Goal: Communication & Community: Participate in discussion

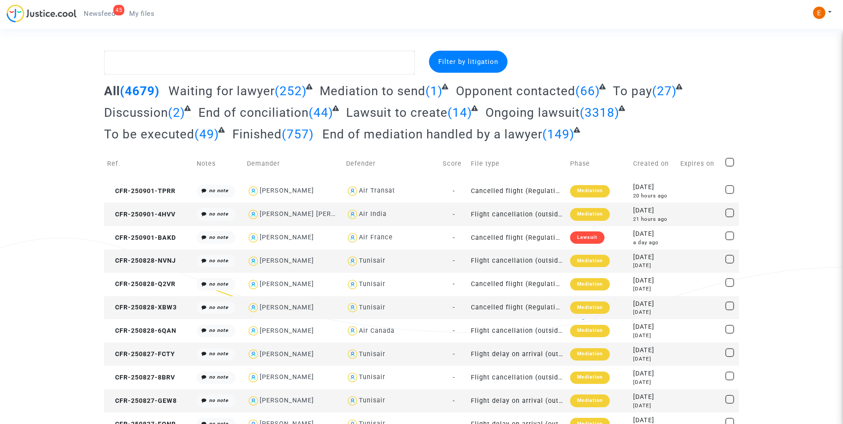
drag, startPoint x: 104, startPoint y: 14, endPoint x: 111, endPoint y: 21, distance: 10.3
click at [104, 14] on span "Newsfeed" at bounding box center [99, 14] width 31 height 8
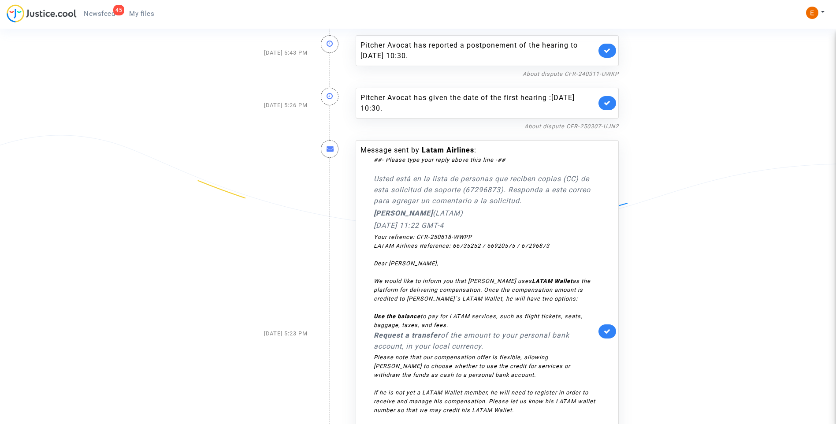
scroll to position [132, 0]
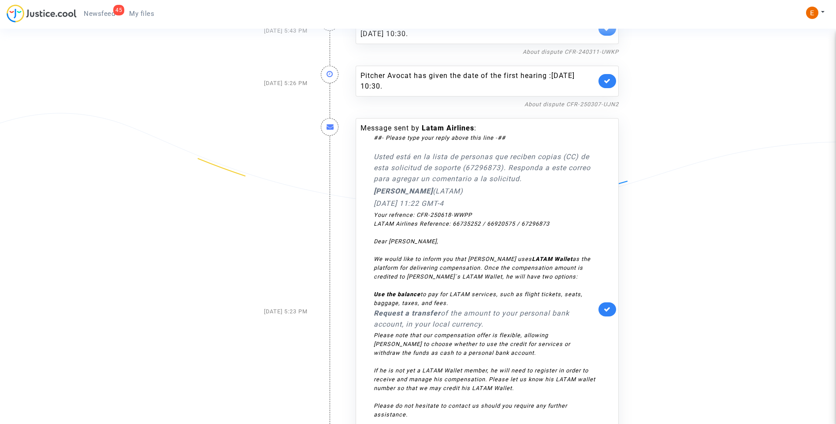
click at [611, 312] on icon at bounding box center [607, 309] width 7 height 7
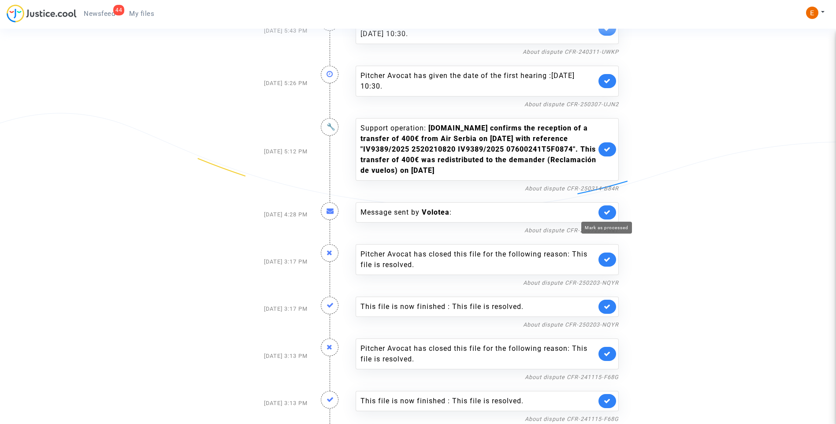
click at [608, 212] on icon at bounding box center [607, 212] width 7 height 7
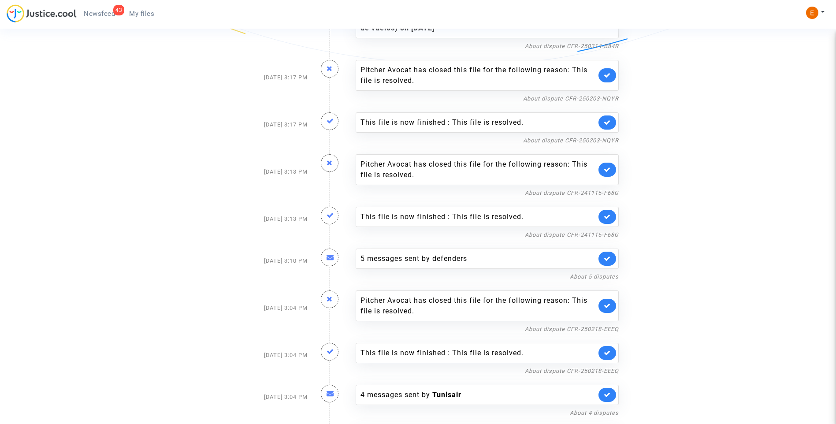
scroll to position [309, 0]
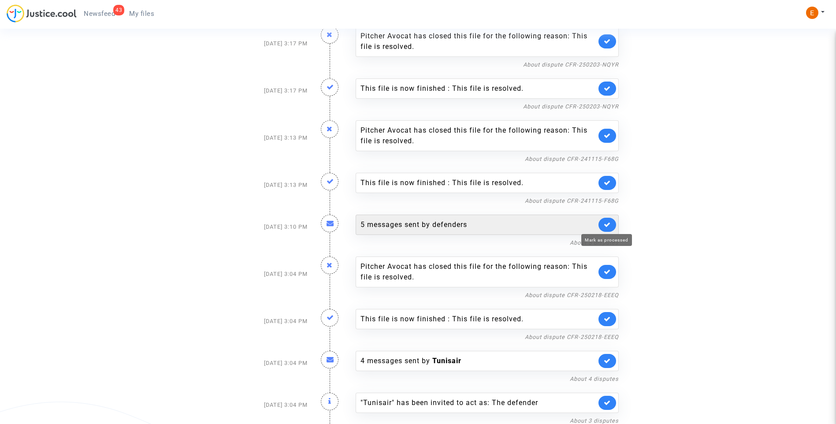
click at [610, 223] on icon at bounding box center [607, 224] width 7 height 7
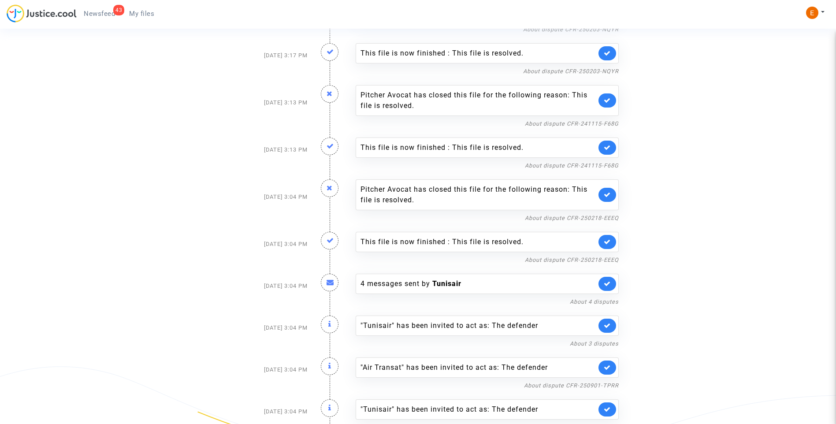
scroll to position [397, 0]
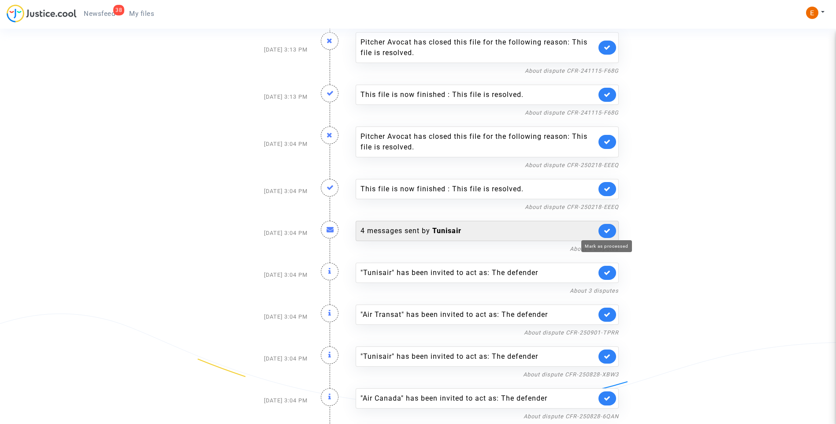
click at [607, 231] on icon at bounding box center [607, 230] width 7 height 7
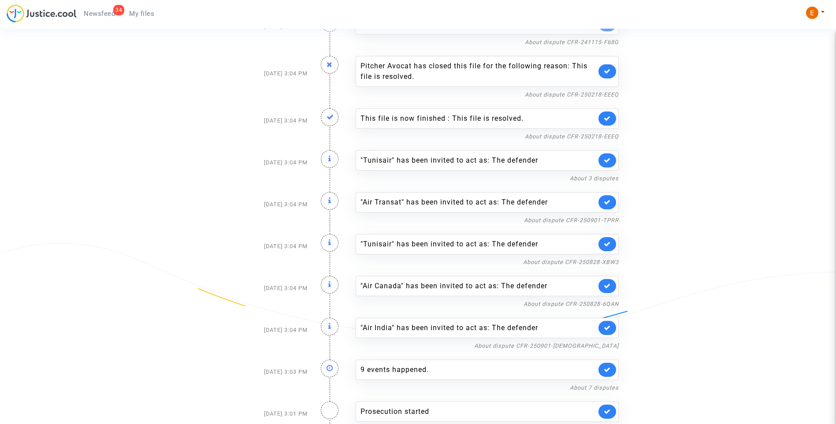
scroll to position [562, 0]
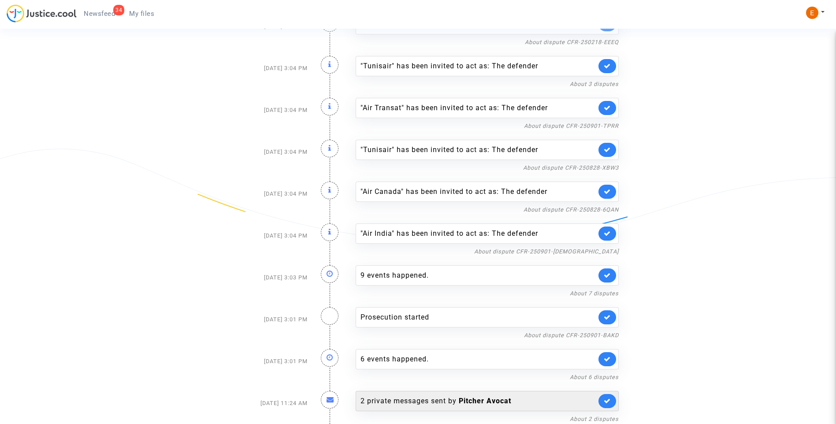
click at [412, 403] on div "2 private messages sent by Pitcher Avocat" at bounding box center [479, 401] width 236 height 11
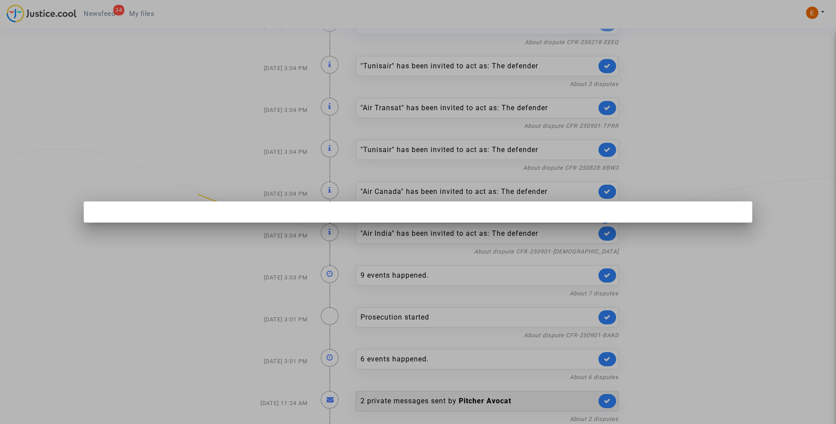
scroll to position [0, 0]
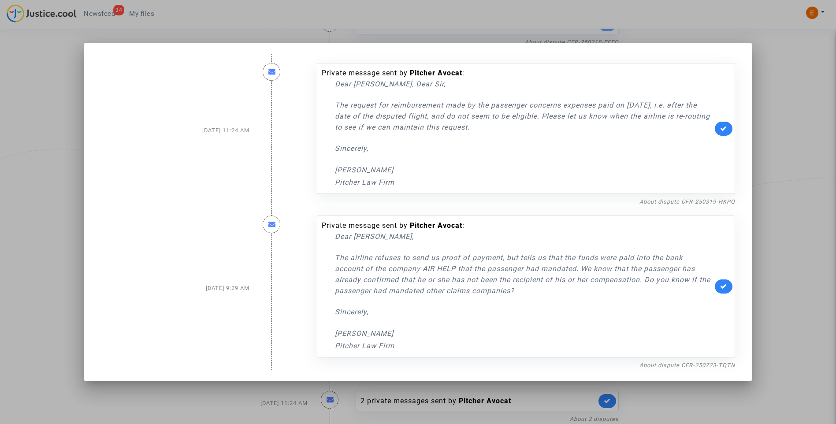
click at [757, 180] on div at bounding box center [418, 212] width 836 height 424
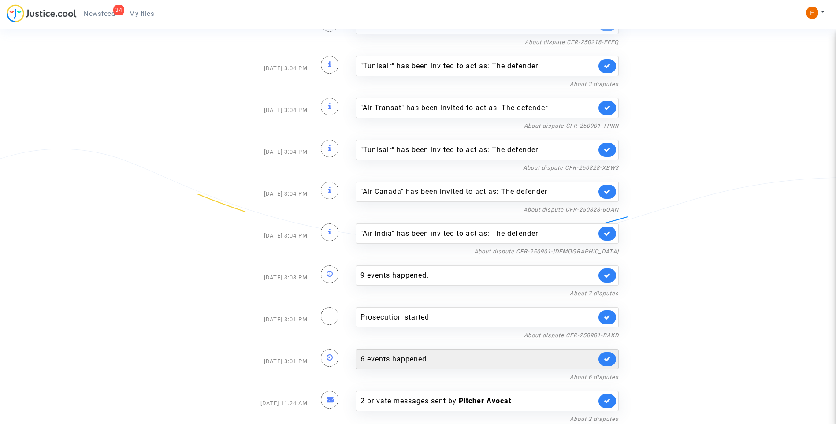
click at [412, 363] on div "6 events happened." at bounding box center [479, 359] width 236 height 11
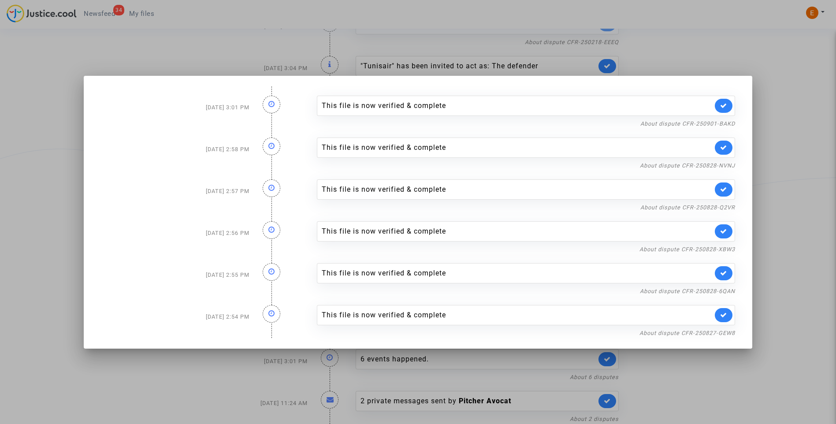
click at [778, 201] on div at bounding box center [418, 212] width 836 height 424
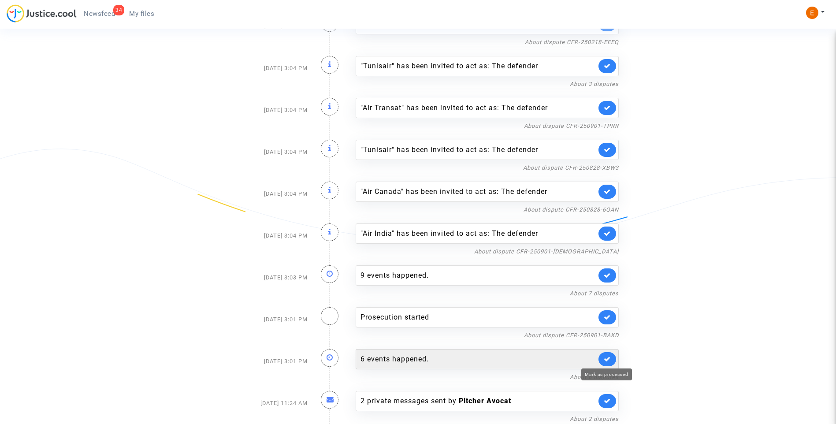
click at [608, 358] on icon at bounding box center [607, 359] width 7 height 7
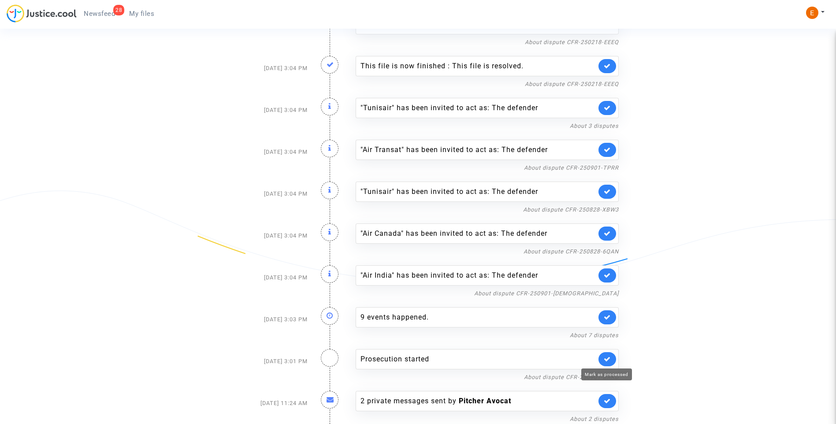
click at [606, 360] on icon at bounding box center [607, 359] width 7 height 7
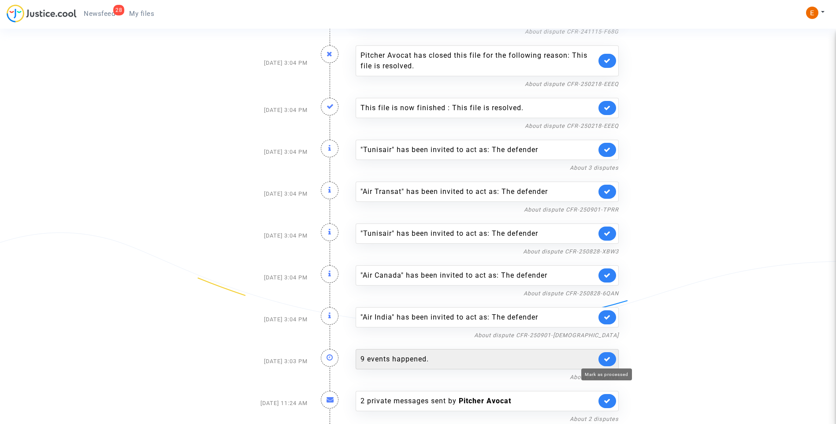
scroll to position [478, 0]
click at [415, 360] on div "9 events happened." at bounding box center [479, 359] width 236 height 11
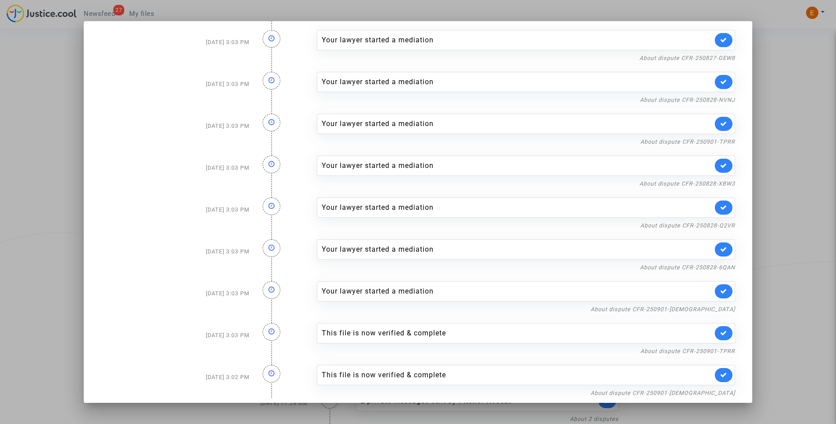
scroll to position [17, 0]
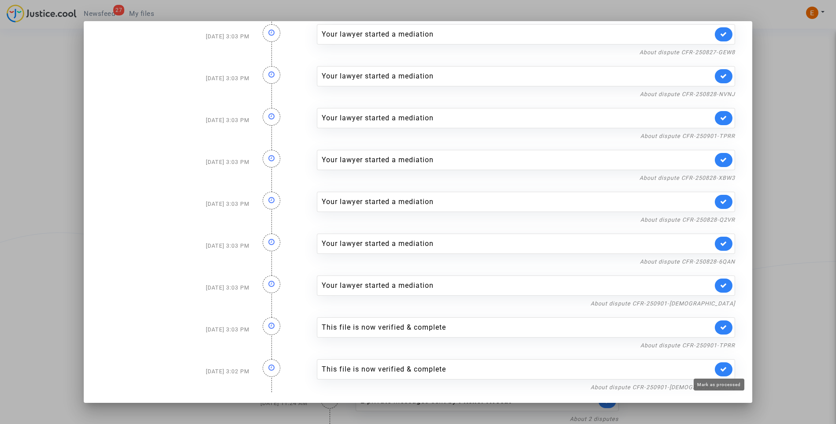
click at [720, 371] on icon at bounding box center [723, 369] width 7 height 7
click at [720, 324] on icon at bounding box center [723, 327] width 7 height 7
click at [716, 303] on link "About dispute CFR-250901-4HVV" at bounding box center [663, 303] width 145 height 7
click at [724, 286] on link at bounding box center [724, 286] width 18 height 14
click at [723, 261] on link "About dispute CFR-250828-6QAN" at bounding box center [687, 261] width 95 height 7
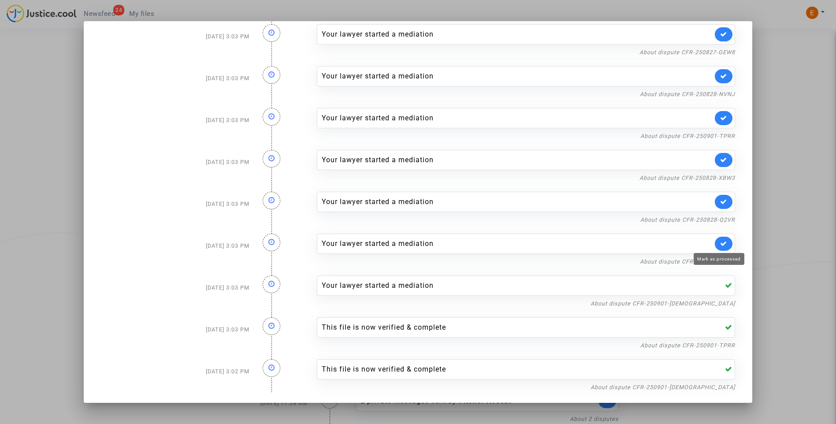
drag, startPoint x: 721, startPoint y: 246, endPoint x: 719, endPoint y: 224, distance: 22.1
click at [721, 245] on icon at bounding box center [723, 243] width 7 height 7
click at [719, 220] on link "About dispute CFR-250828-Q2VR" at bounding box center [688, 219] width 95 height 7
click at [723, 200] on icon at bounding box center [723, 201] width 7 height 7
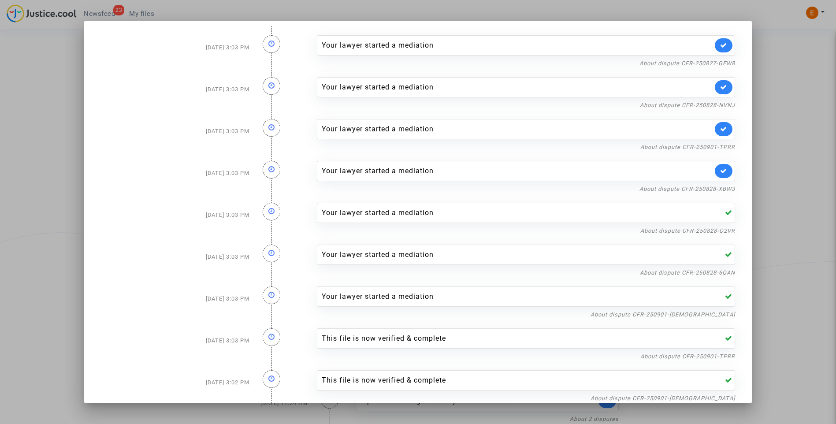
scroll to position [0, 0]
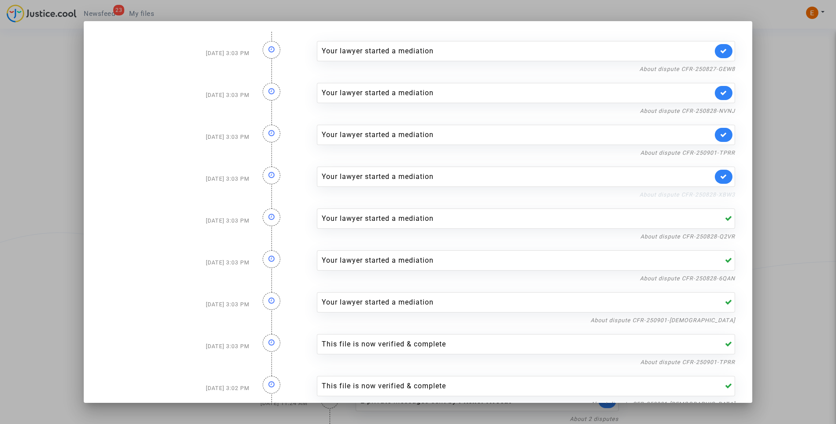
click at [717, 194] on link "About dispute CFR-250828-XBW3" at bounding box center [688, 194] width 96 height 7
click at [716, 175] on link at bounding box center [724, 177] width 18 height 14
click at [721, 152] on link "About dispute CFR-250901-TPRR" at bounding box center [688, 152] width 95 height 7
click at [720, 134] on icon at bounding box center [723, 134] width 7 height 7
click at [717, 107] on nf-filterlink "About dispute CFR-250828-NVNJ" at bounding box center [687, 110] width 95 height 8
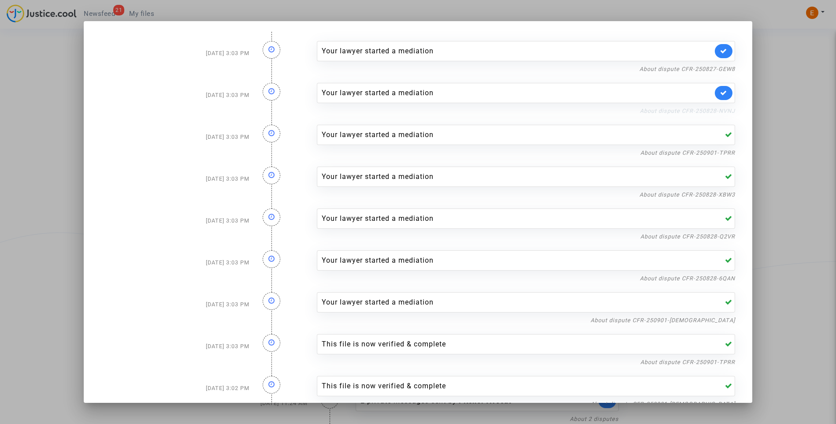
click at [714, 113] on link "About dispute CFR-250828-NVNJ" at bounding box center [687, 111] width 95 height 7
click at [728, 93] on link at bounding box center [724, 93] width 18 height 14
click at [722, 69] on link "About dispute CFR-250827-GEW8" at bounding box center [688, 69] width 96 height 7
click at [720, 49] on icon at bounding box center [723, 51] width 7 height 7
click at [774, 72] on div at bounding box center [418, 212] width 836 height 424
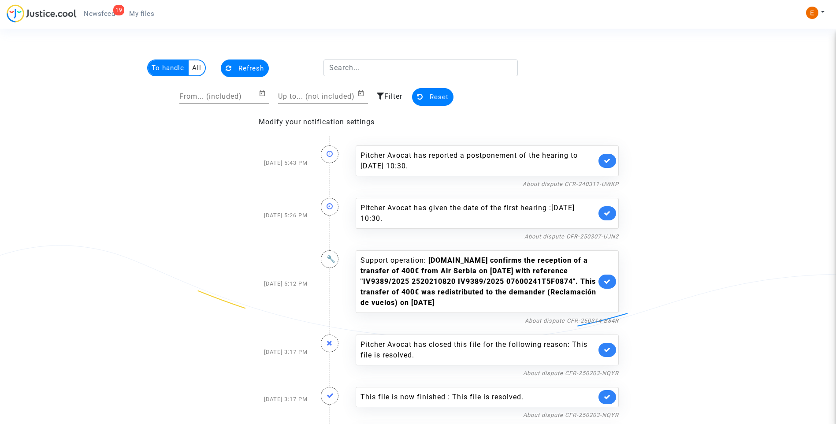
scroll to position [478, 0]
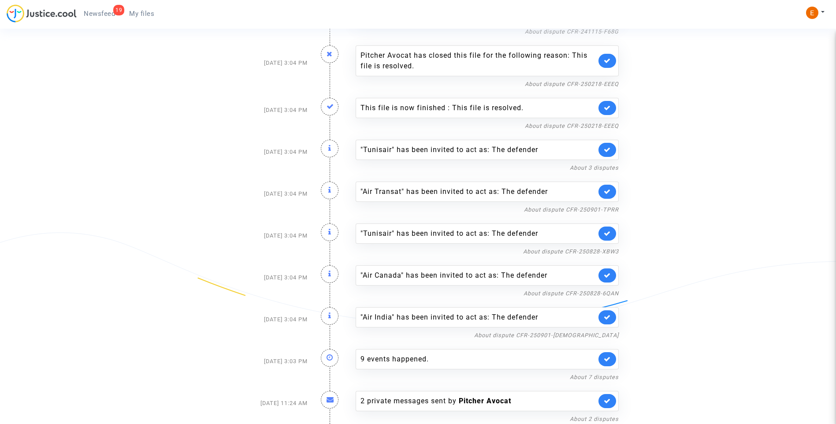
drag, startPoint x: 149, startPoint y: 13, endPoint x: 121, endPoint y: 11, distance: 28.2
click at [149, 12] on span "My files" at bounding box center [141, 14] width 25 height 8
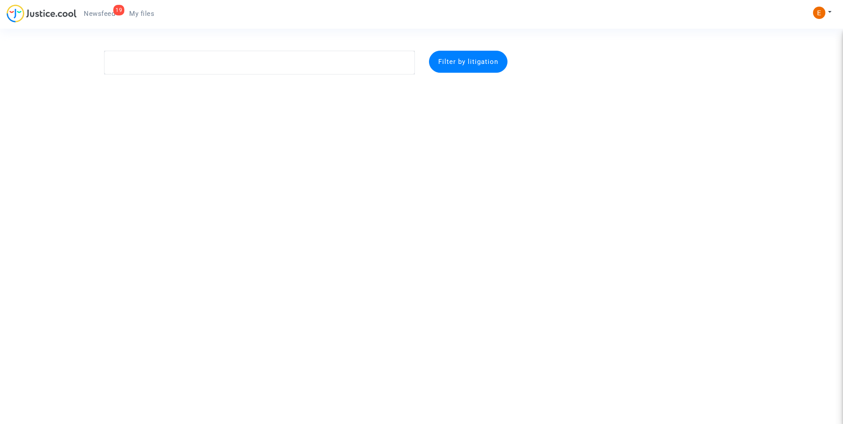
click at [113, 11] on div "19" at bounding box center [118, 10] width 11 height 11
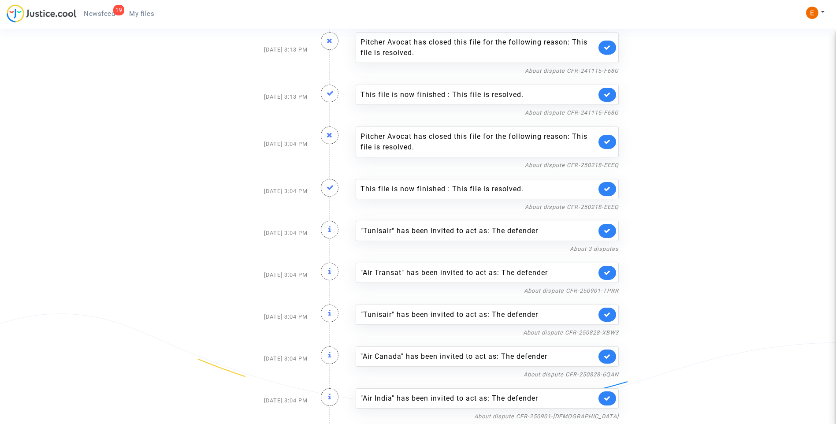
scroll to position [436, 0]
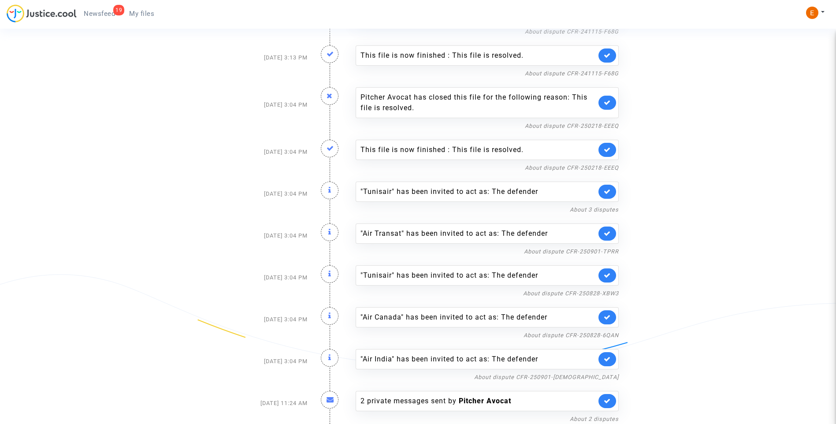
click at [611, 357] on icon at bounding box center [607, 359] width 7 height 7
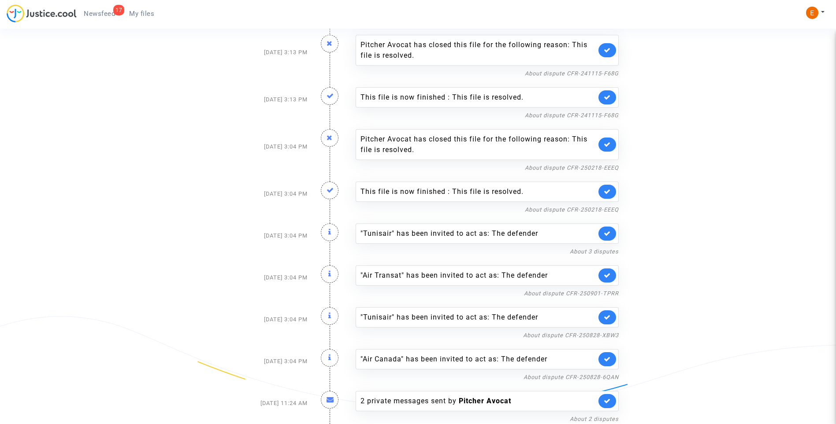
click at [609, 356] on icon at bounding box center [607, 359] width 7 height 7
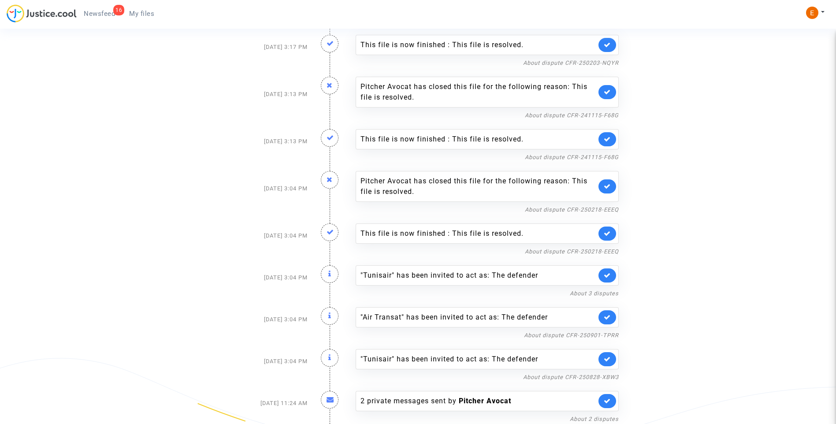
click at [610, 355] on link at bounding box center [608, 359] width 18 height 14
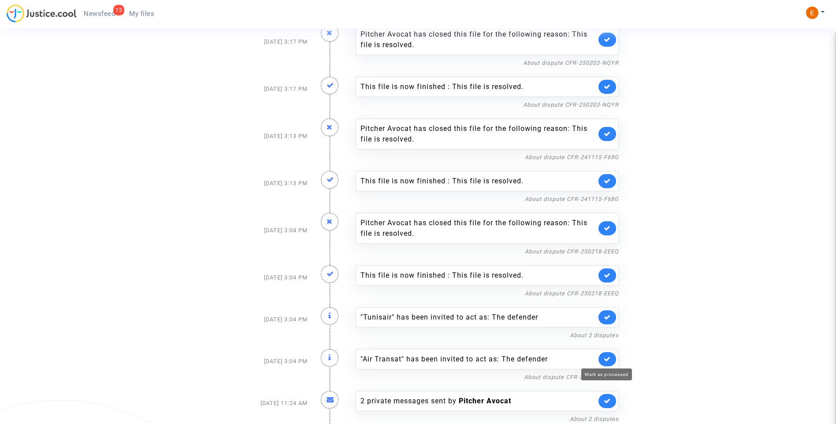
click at [606, 360] on icon at bounding box center [607, 359] width 7 height 7
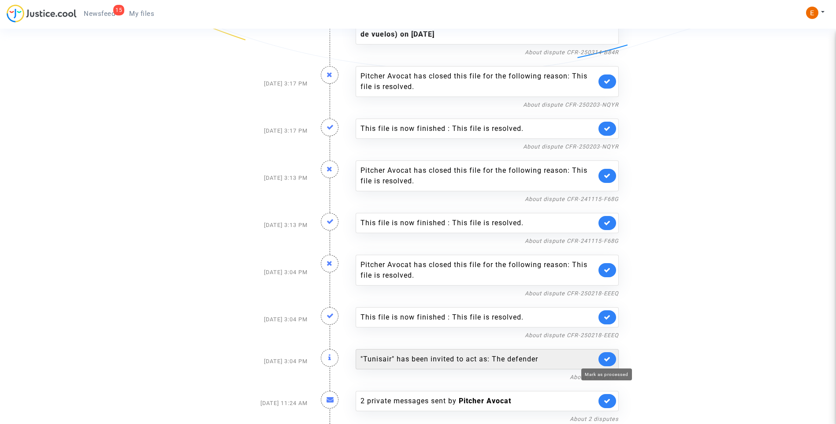
scroll to position [268, 0]
click at [608, 354] on link at bounding box center [608, 359] width 18 height 14
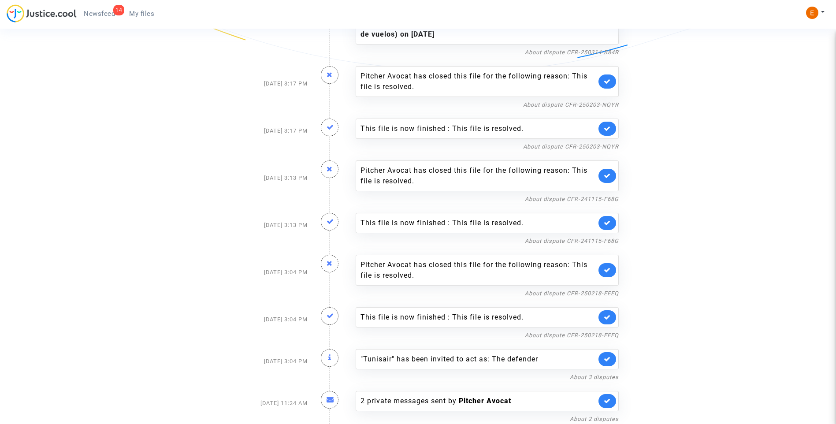
scroll to position [227, 0]
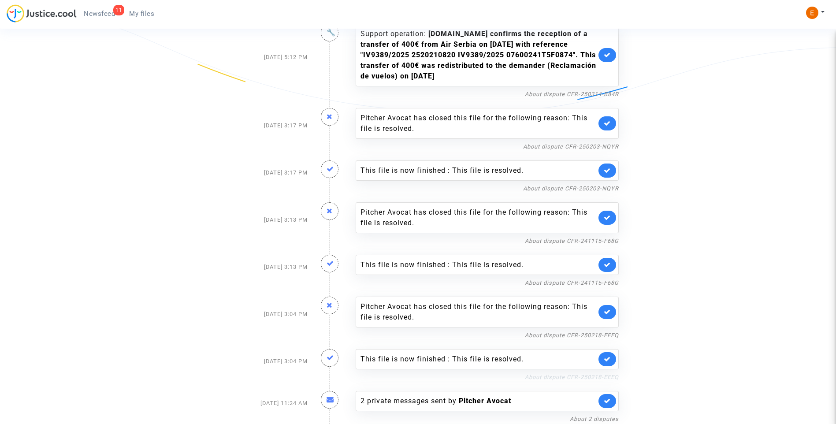
click at [581, 376] on link "About dispute CFR-250218-EEEQ" at bounding box center [572, 377] width 94 height 7
drag, startPoint x: 608, startPoint y: 361, endPoint x: 610, endPoint y: 354, distance: 6.8
click at [608, 360] on icon at bounding box center [607, 359] width 7 height 7
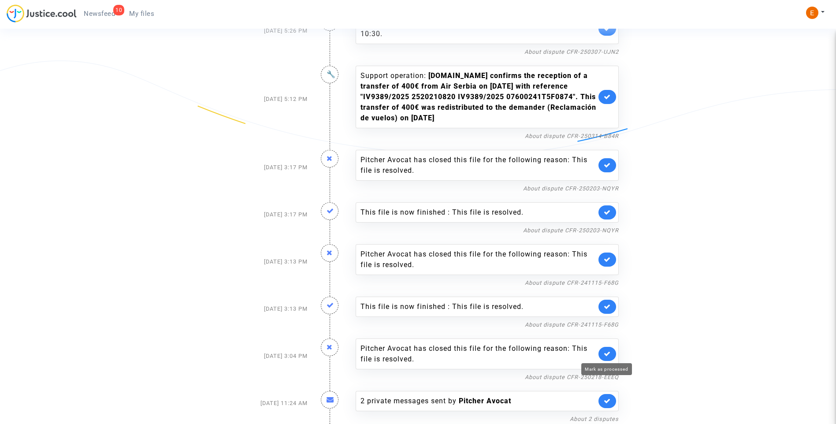
click at [611, 353] on icon at bounding box center [607, 353] width 7 height 7
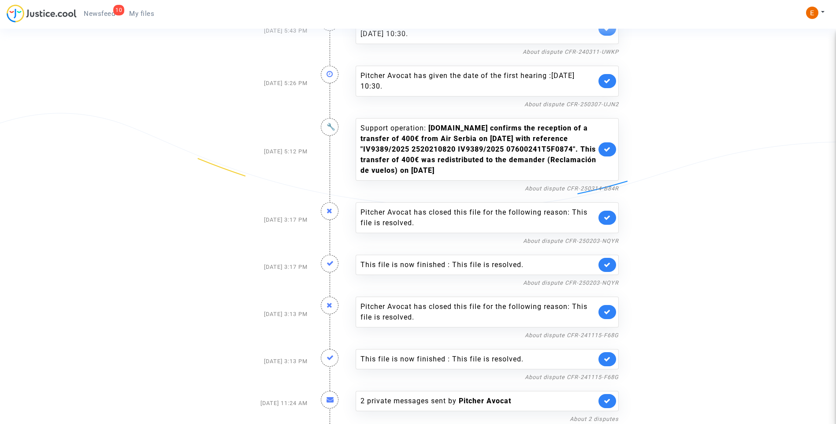
scroll to position [132, 0]
click at [600, 379] on link "About dispute CFR-241115-F68G" at bounding box center [572, 377] width 94 height 7
click at [610, 361] on icon at bounding box center [607, 359] width 7 height 7
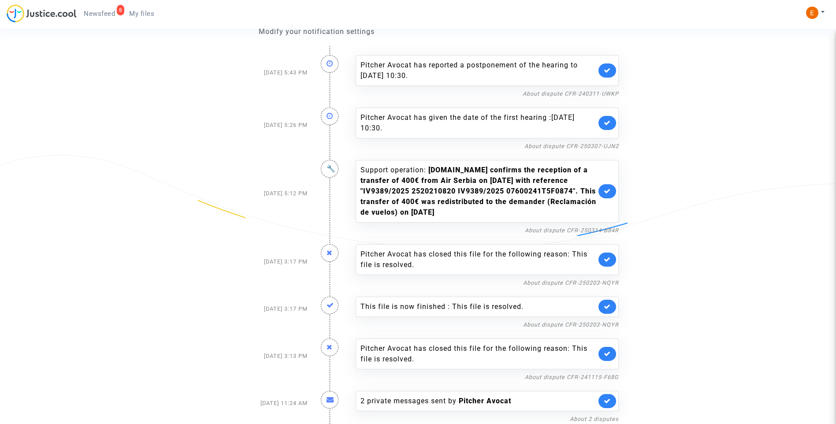
click at [611, 356] on link at bounding box center [608, 354] width 18 height 14
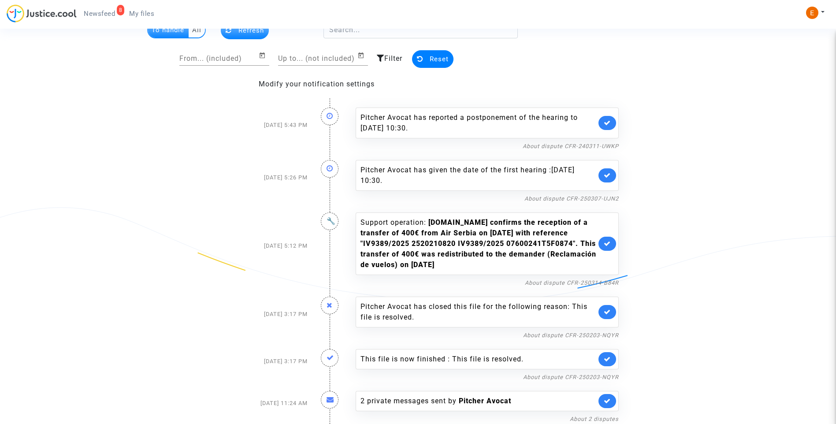
scroll to position [38, 0]
click at [550, 377] on link "About dispute CFR-250203-NQYR" at bounding box center [571, 377] width 96 height 7
click at [609, 359] on icon at bounding box center [607, 359] width 7 height 7
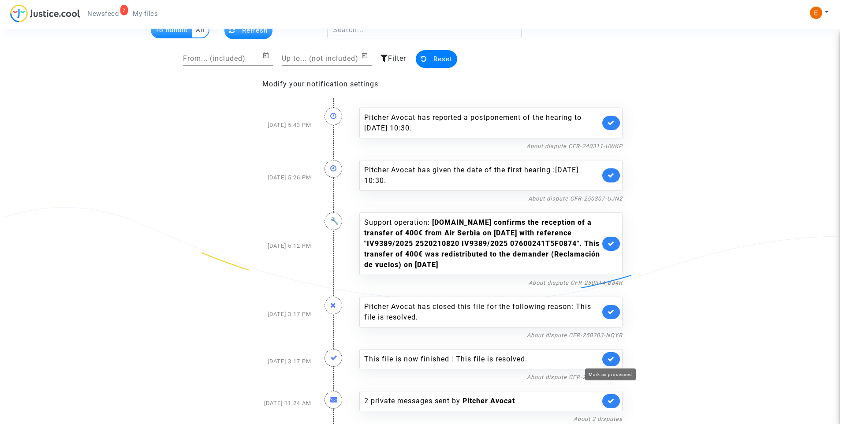
scroll to position [0, 0]
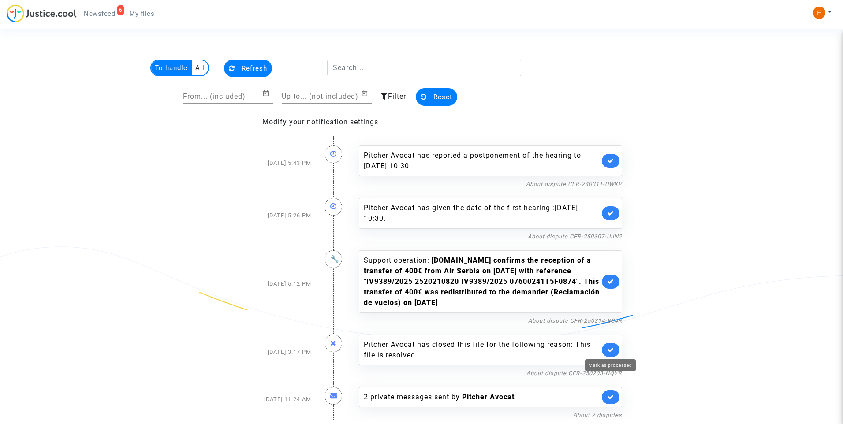
click at [613, 351] on icon at bounding box center [610, 350] width 7 height 7
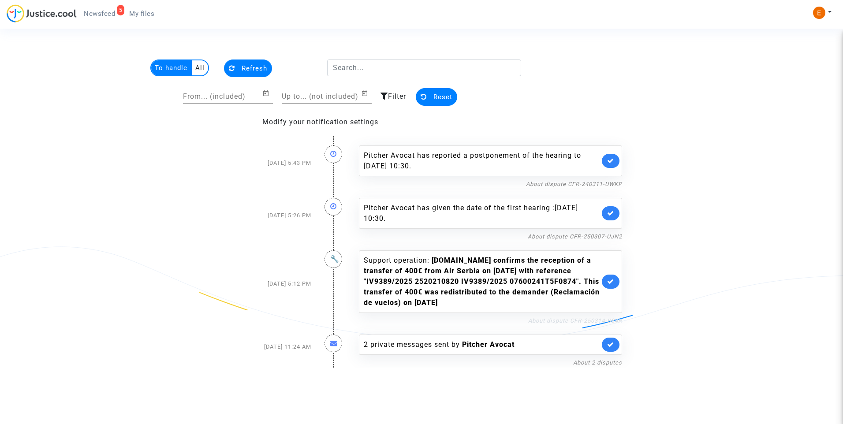
click at [577, 323] on link "About dispute CFR-250314-B84R" at bounding box center [575, 320] width 94 height 7
click at [608, 277] on link at bounding box center [611, 282] width 18 height 14
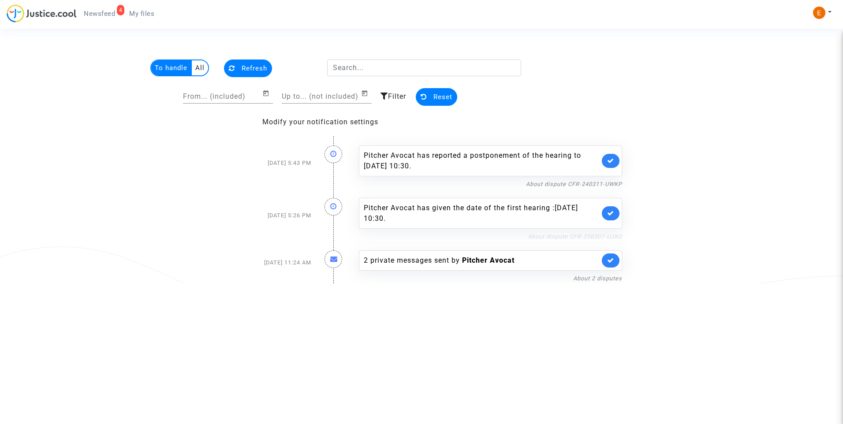
click at [572, 236] on link "About dispute CFR-250307-UJN2" at bounding box center [575, 236] width 94 height 7
click at [612, 215] on icon at bounding box center [610, 213] width 7 height 7
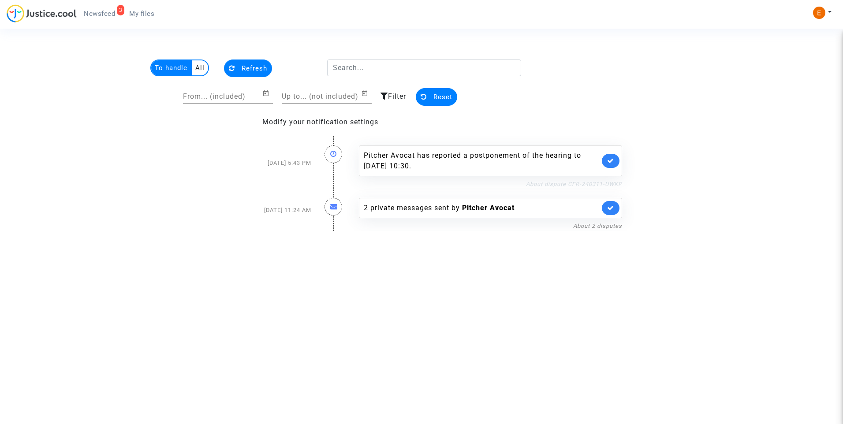
click at [603, 184] on link "About dispute CFR-240311-UWKP" at bounding box center [574, 184] width 96 height 7
click at [611, 159] on icon at bounding box center [610, 160] width 7 height 7
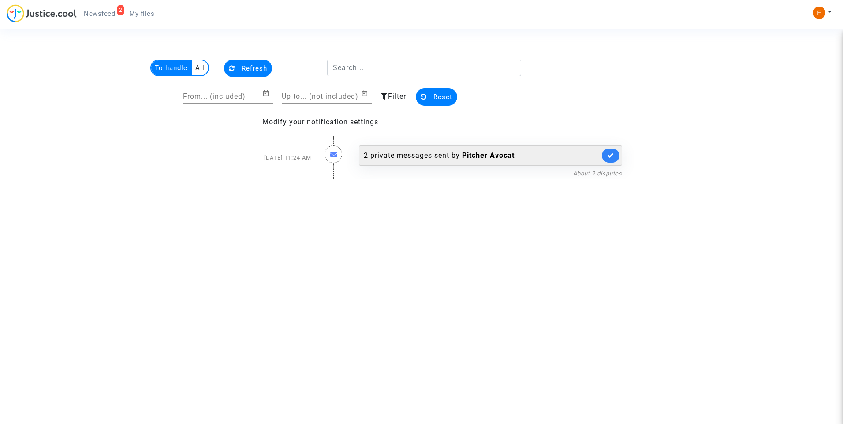
click at [407, 157] on div "2 private messages sent by Pitcher Avocat" at bounding box center [482, 155] width 236 height 11
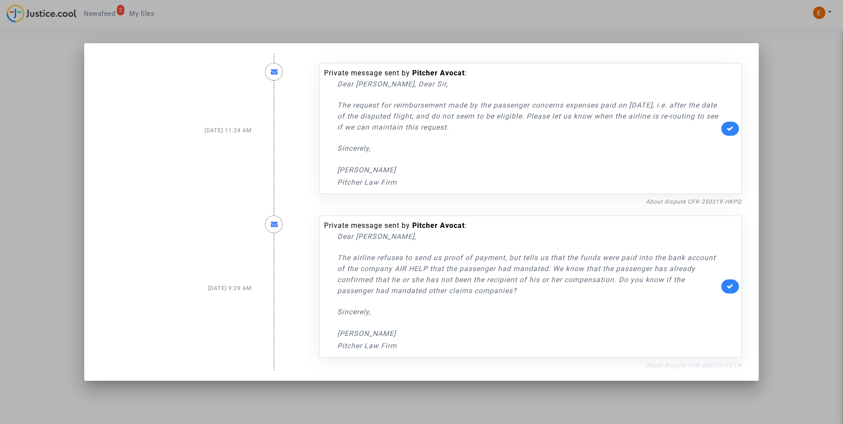
click at [694, 362] on link "About dispute CFR-250723-TQTN" at bounding box center [694, 365] width 96 height 7
click at [727, 283] on icon at bounding box center [730, 286] width 7 height 7
click at [709, 201] on link "About dispute CFR-250319-HKPQ" at bounding box center [694, 201] width 96 height 7
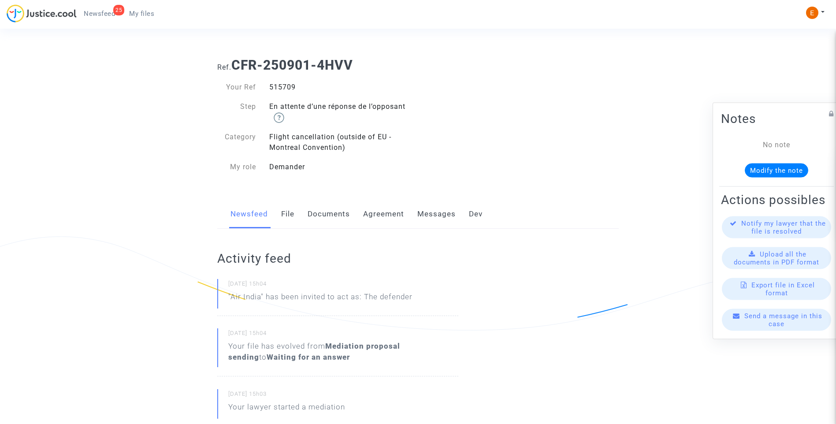
click at [284, 89] on div "515709" at bounding box center [341, 87] width 156 height 11
drag, startPoint x: 0, startPoint y: 0, endPoint x: 284, endPoint y: 89, distance: 297.9
click at [284, 89] on div "515709" at bounding box center [341, 87] width 156 height 11
copy div "515709"
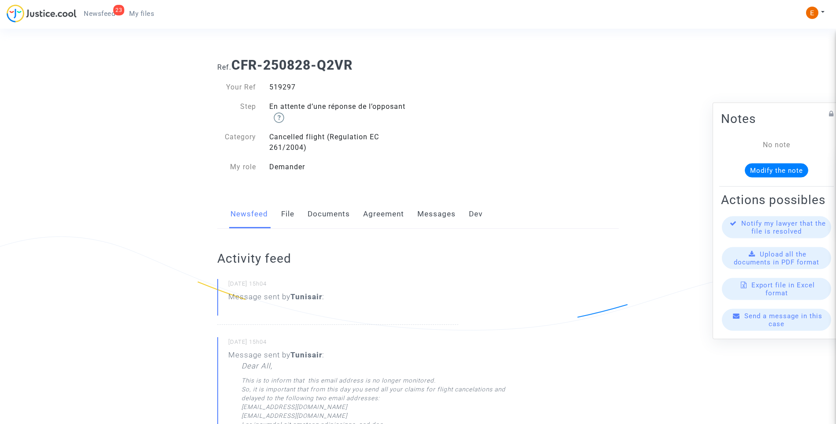
click at [285, 86] on div "519297" at bounding box center [341, 87] width 156 height 11
copy div "519297"
click at [290, 86] on div "521637" at bounding box center [341, 87] width 156 height 11
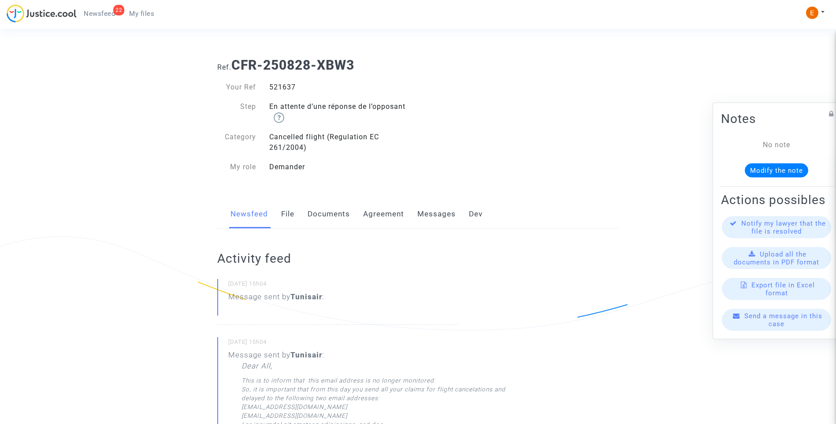
copy div "521637"
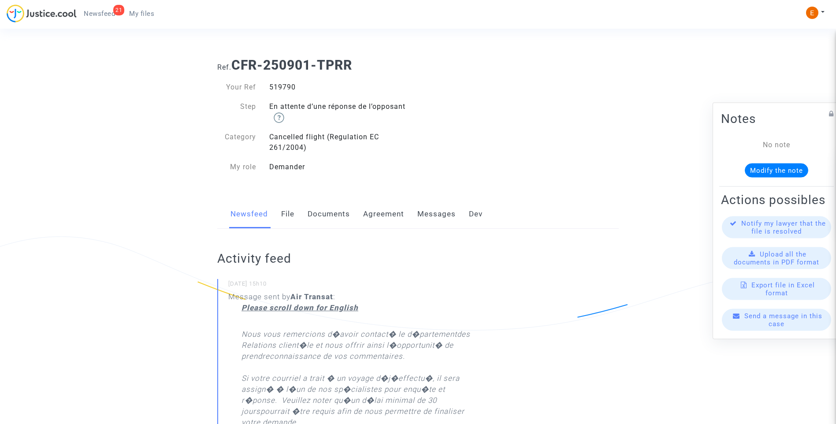
click at [283, 84] on div "519790" at bounding box center [341, 87] width 156 height 11
copy div "519790"
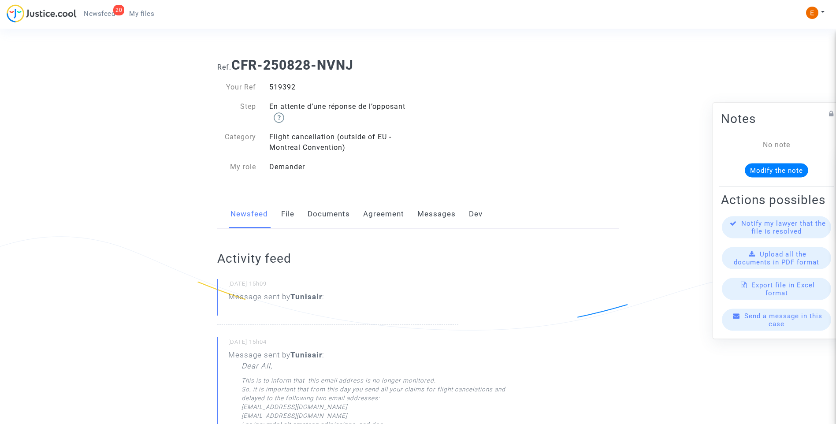
click at [281, 83] on div "519392" at bounding box center [341, 87] width 156 height 11
copy div "519392"
click at [282, 87] on div "514969" at bounding box center [341, 87] width 156 height 11
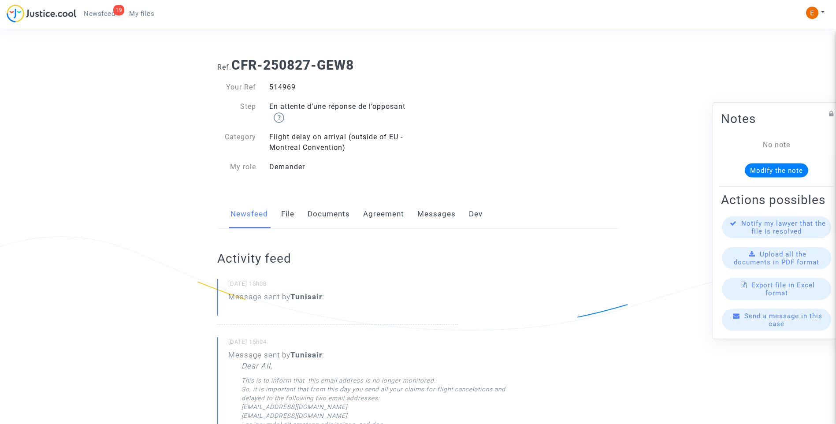
copy div "514969"
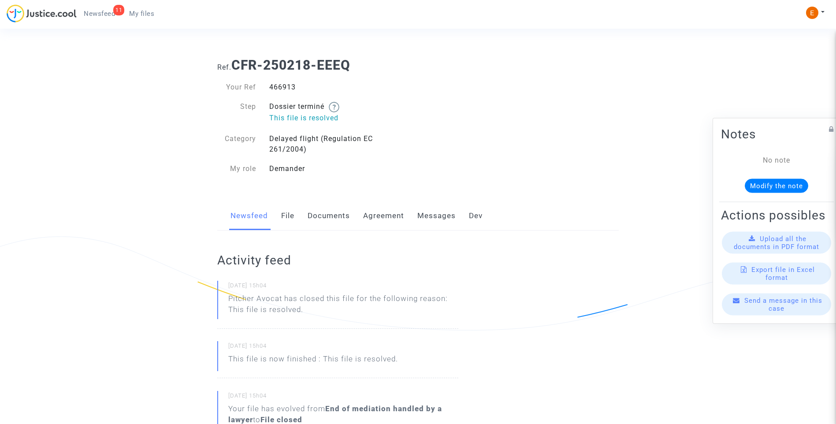
click at [288, 86] on div "466913" at bounding box center [341, 87] width 156 height 11
drag, startPoint x: 0, startPoint y: 0, endPoint x: 288, endPoint y: 86, distance: 300.5
drag, startPoint x: 0, startPoint y: 0, endPoint x: 285, endPoint y: 85, distance: 297.5
click at [285, 85] on div "424329" at bounding box center [341, 87] width 156 height 11
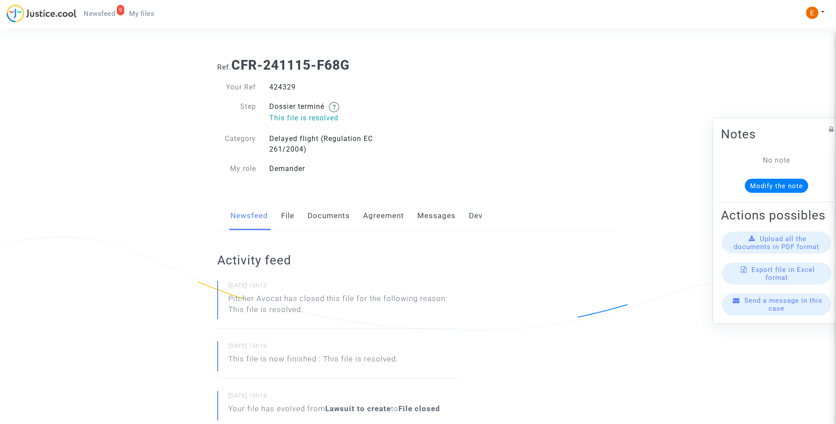
copy div "424329"
drag, startPoint x: 0, startPoint y: 0, endPoint x: 287, endPoint y: 86, distance: 299.7
click at [287, 86] on div "452907" at bounding box center [341, 87] width 156 height 11
copy div "452907"
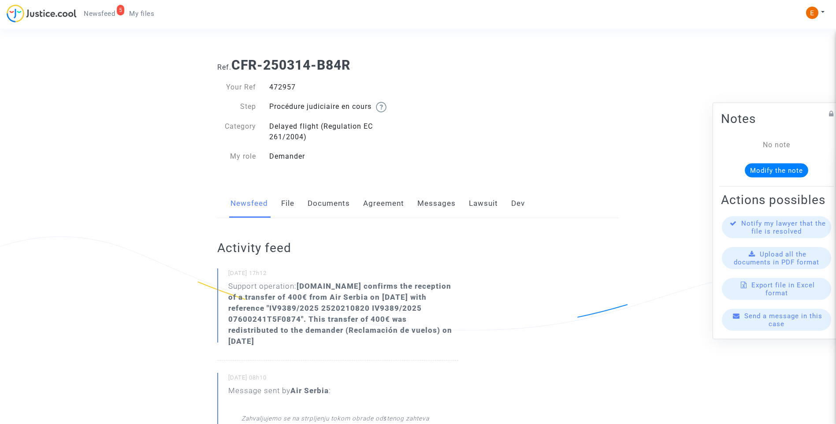
drag, startPoint x: 0, startPoint y: 0, endPoint x: 281, endPoint y: 86, distance: 294.0
click at [281, 86] on div "472957" at bounding box center [341, 87] width 156 height 11
copy div "472957"
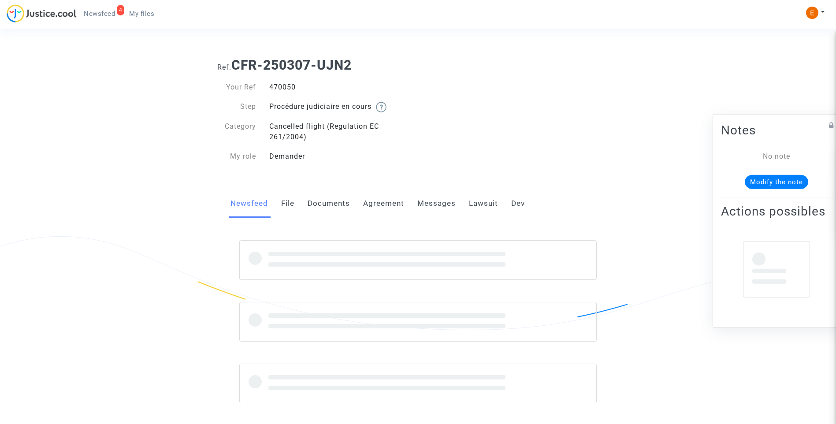
click at [286, 86] on div "470050" at bounding box center [341, 87] width 156 height 11
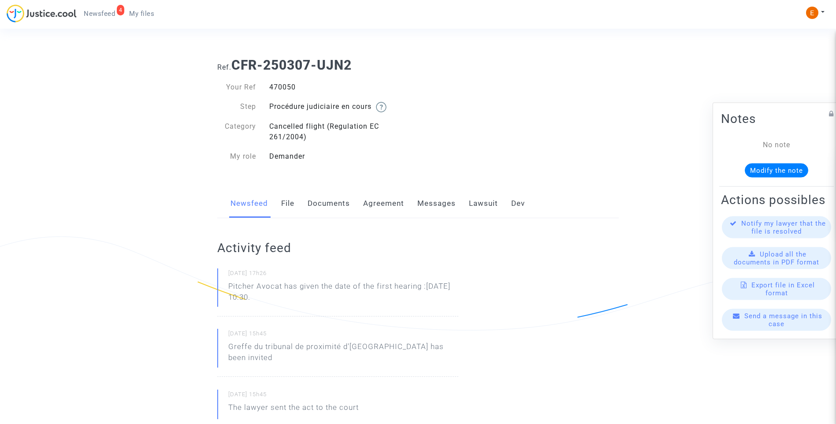
copy div "470050"
drag, startPoint x: 225, startPoint y: 294, endPoint x: 196, endPoint y: 290, distance: 29.4
drag, startPoint x: 196, startPoint y: 290, endPoint x: 250, endPoint y: 292, distance: 53.4
click at [325, 295] on p "Pitcher Avocat has given the date of the first hearing :Nov 12th 2025 at 10:30." at bounding box center [343, 294] width 230 height 26
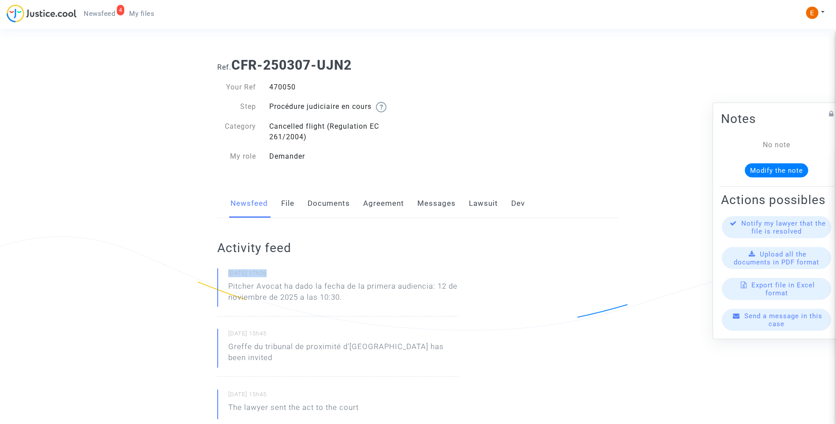
click at [283, 285] on p "Pitcher Avocat ha dado la fecha de la primera audiencia: 12 de noviembre de 202…" at bounding box center [343, 294] width 230 height 26
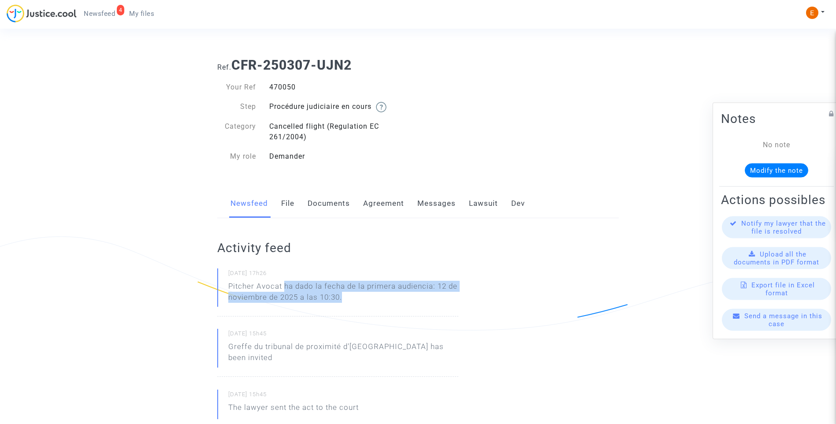
drag, startPoint x: 283, startPoint y: 285, endPoint x: 369, endPoint y: 296, distance: 85.9
click at [369, 296] on p "Pitcher Avocat ha dado la fecha de la primera audiencia: 12 de noviembre de 202…" at bounding box center [343, 294] width 230 height 26
drag, startPoint x: 369, startPoint y: 296, endPoint x: 328, endPoint y: 296, distance: 40.1
copy p "ha dado la fecha de la primera audiencia: 12 de noviembre de 2025 a las 10:30."
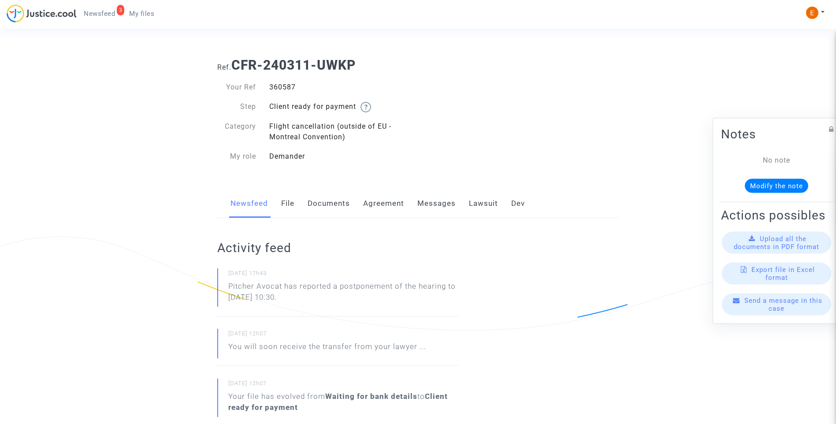
click at [284, 91] on div "360587" at bounding box center [341, 87] width 156 height 11
copy div "360587"
drag, startPoint x: 334, startPoint y: 298, endPoint x: 224, endPoint y: 292, distance: 110.4
click at [224, 292] on div "01/09/2025 - 17h43 Pitcher Avocat has reported a postponement of the hearing to…" at bounding box center [337, 292] width 241 height 48
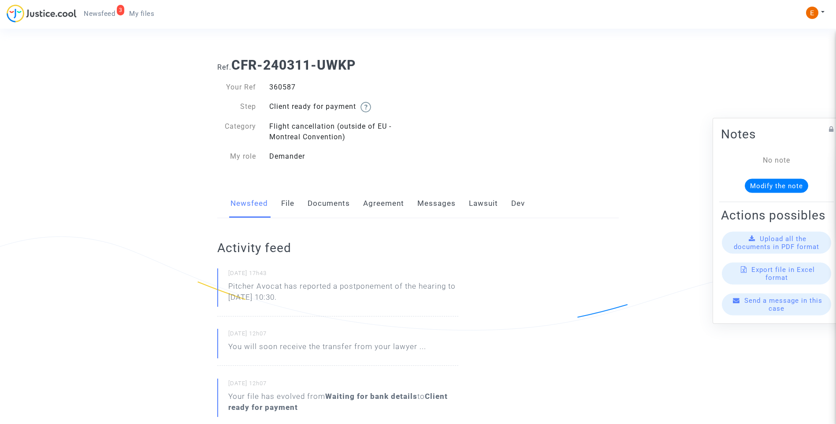
drag, startPoint x: 224, startPoint y: 292, endPoint x: 253, endPoint y: 301, distance: 30.8
drag, startPoint x: 374, startPoint y: 299, endPoint x: 309, endPoint y: 285, distance: 65.9
click at [373, 298] on p "Pitcher Avocat ha informado de un aplazamiento de la audiencia hasta el 12 de n…" at bounding box center [343, 294] width 230 height 26
click at [290, 281] on p "Pitcher Avocat ha informado de un aplazamiento de la audiencia hasta el 12 de n…" at bounding box center [343, 294] width 230 height 26
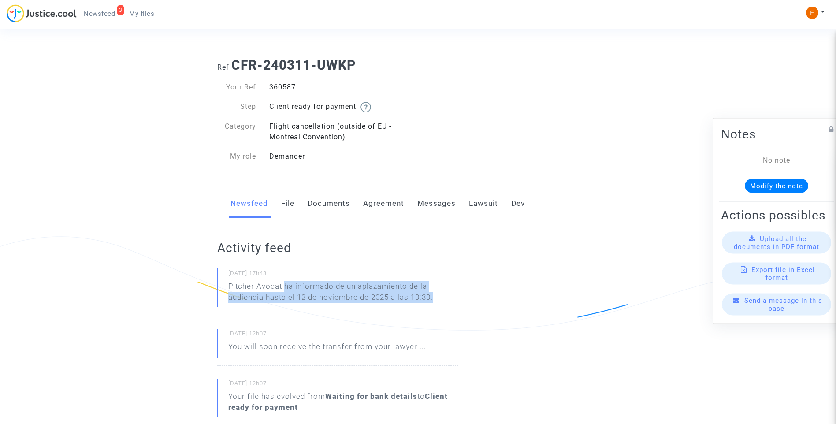
drag, startPoint x: 286, startPoint y: 284, endPoint x: 591, endPoint y: 293, distance: 305.6
copy p "ha informado de un aplazamiento de la audiencia hasta el 12 de noviembre de 202…"
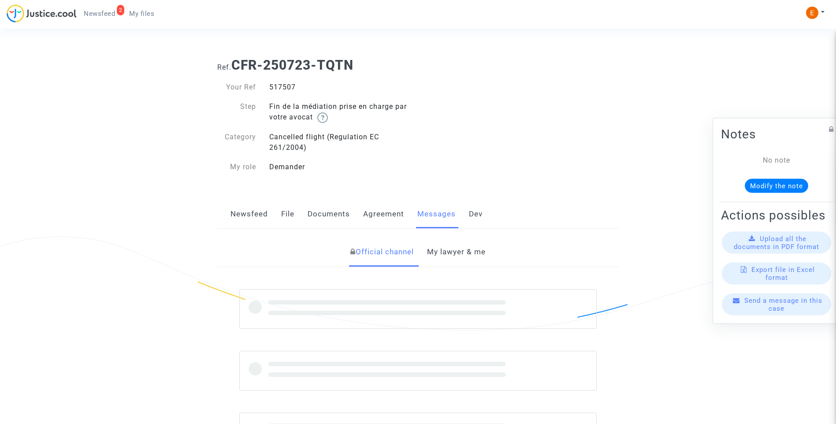
click at [286, 88] on div "517507" at bounding box center [341, 87] width 156 height 11
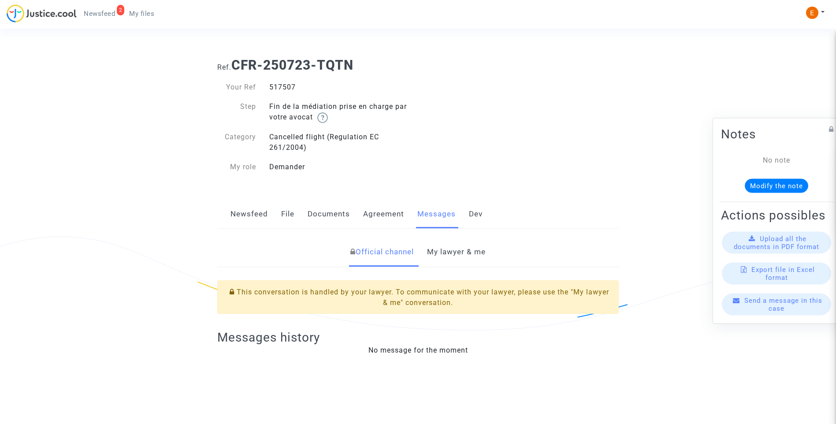
click at [286, 88] on div "517507" at bounding box center [341, 87] width 156 height 11
copy div "517507"
click at [462, 256] on link "My lawyer & me" at bounding box center [456, 252] width 59 height 29
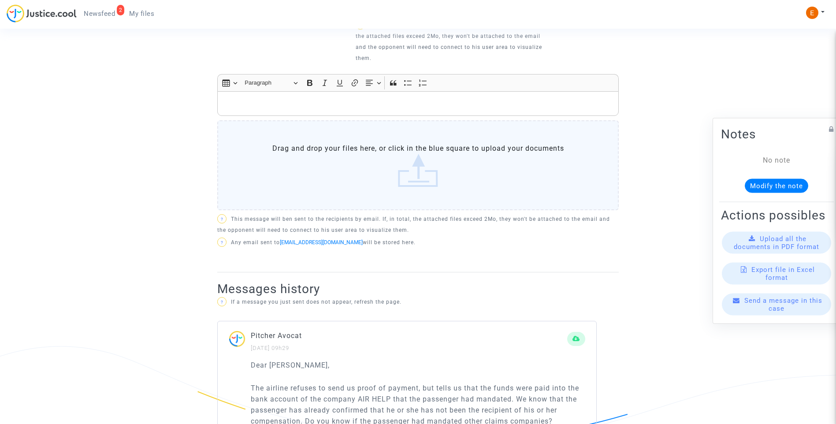
scroll to position [529, 0]
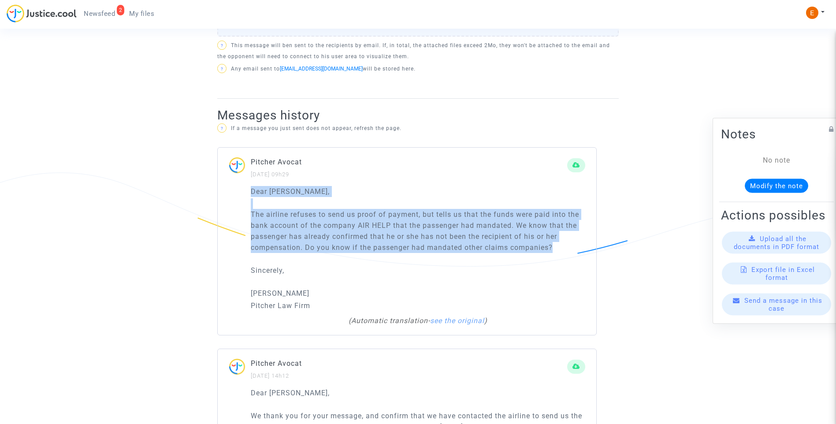
drag, startPoint x: 239, startPoint y: 206, endPoint x: 588, endPoint y: 252, distance: 352.7
click at [588, 252] on div "Dear [PERSON_NAME], The airline refuses to send us proof of payment, but tells …" at bounding box center [407, 260] width 379 height 149
drag, startPoint x: 588, startPoint y: 252, endPoint x: 559, endPoint y: 245, distance: 30.0
click at [559, 245] on p "The airline refuses to send us proof of payment, but tells us that the funds we…" at bounding box center [418, 231] width 335 height 44
drag, startPoint x: 492, startPoint y: 242, endPoint x: 212, endPoint y: 218, distance: 281.5
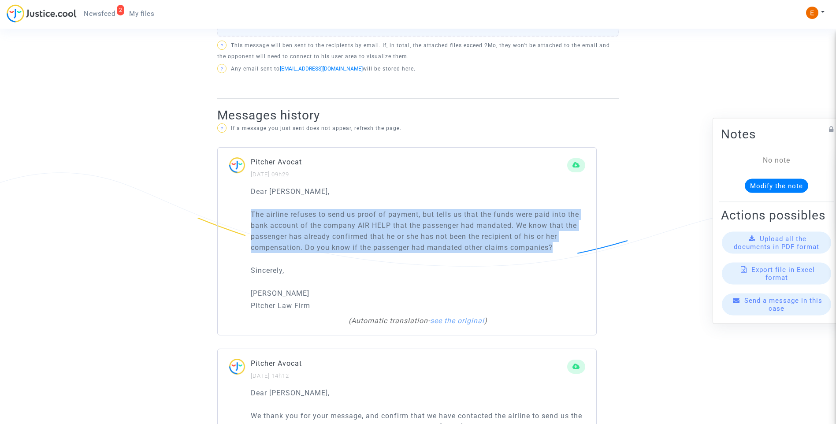
click at [212, 218] on div "Official channel My lawyer & me DEMANDER Isabelle Matias (représented by Reclam…" at bounding box center [418, 335] width 415 height 1253
drag, startPoint x: 212, startPoint y: 218, endPoint x: 317, endPoint y: 231, distance: 106.7
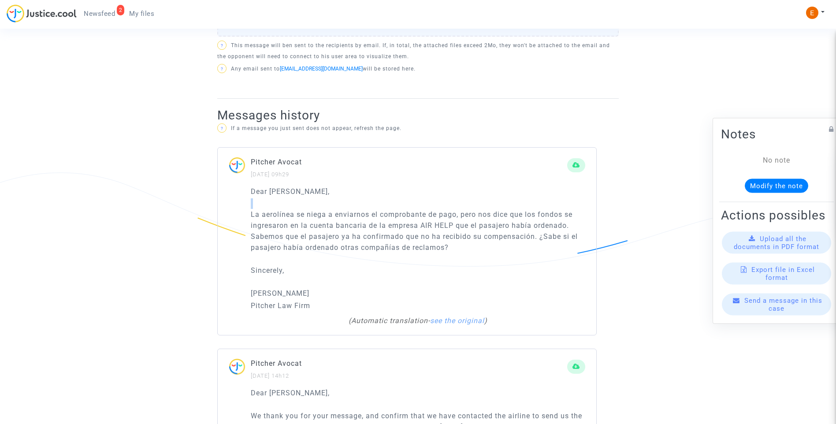
click at [469, 256] on div "Dear Erik, La aerolínea se niega a enviarnos el comprobante de pago, pero nos d…" at bounding box center [418, 249] width 335 height 126
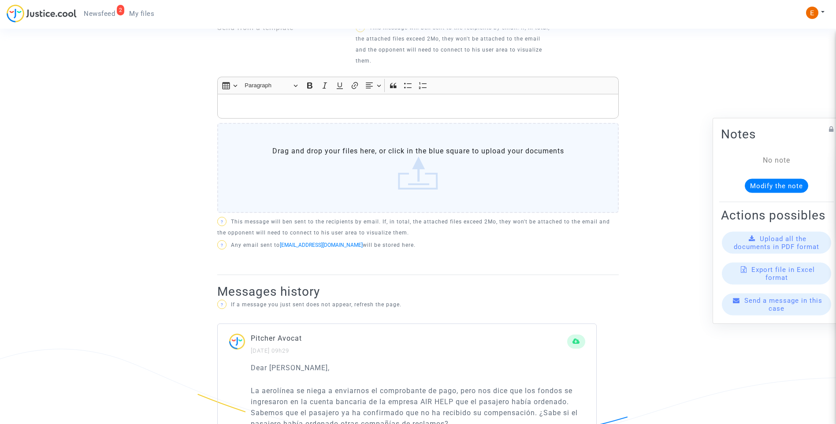
click at [313, 108] on p "Rich Text Editor, main" at bounding box center [418, 106] width 392 height 11
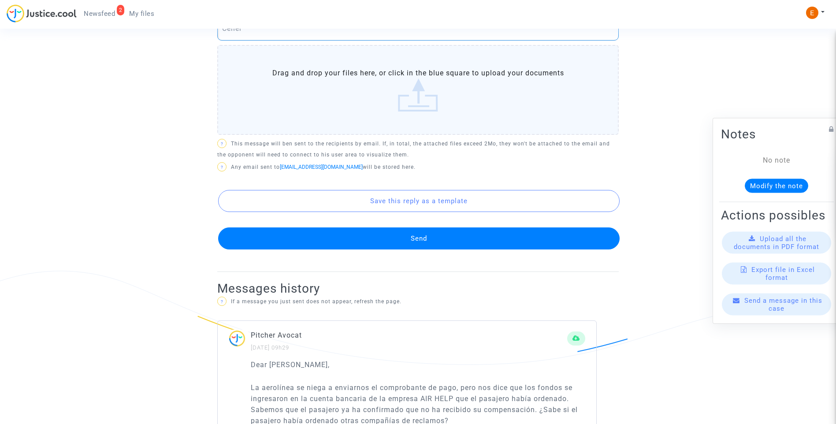
scroll to position [366, 0]
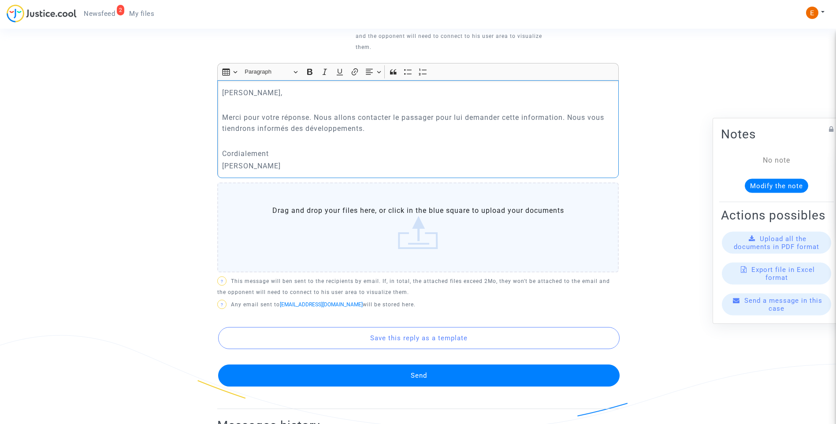
click at [454, 371] on button "Send" at bounding box center [419, 376] width 402 height 22
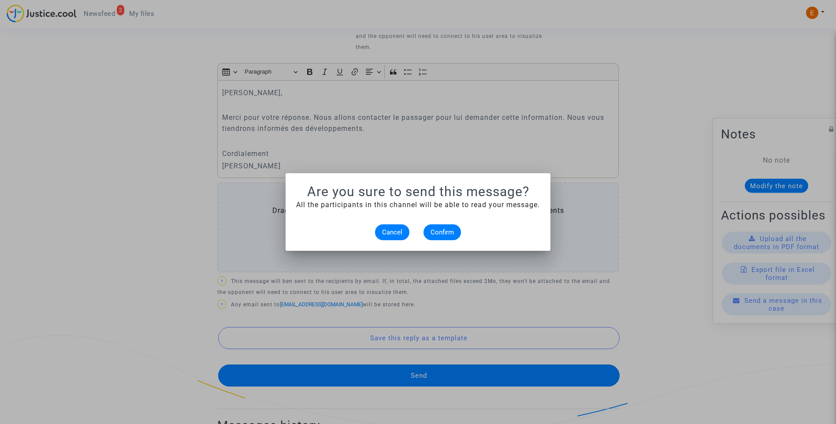
scroll to position [0, 0]
click at [444, 231] on span "Confirm" at bounding box center [442, 232] width 23 height 8
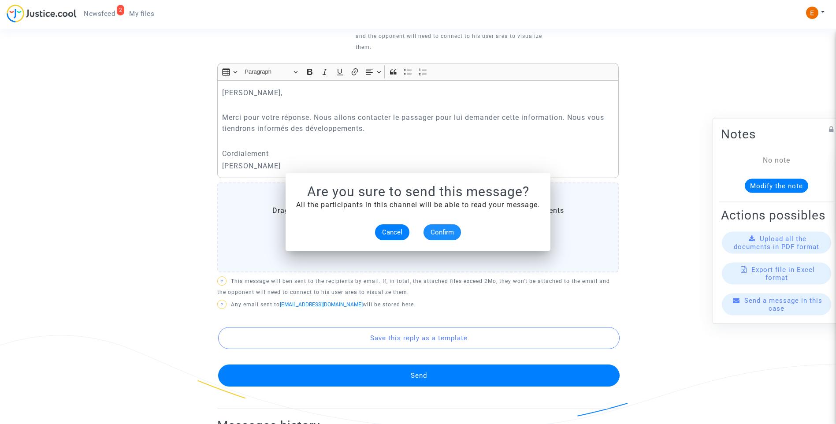
scroll to position [366, 0]
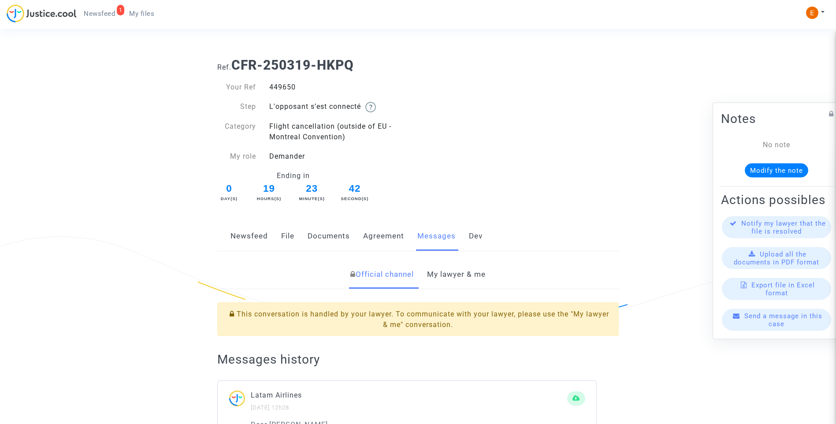
click at [290, 89] on div "449650" at bounding box center [341, 87] width 156 height 11
copy div "449650"
drag, startPoint x: 452, startPoint y: 276, endPoint x: 451, endPoint y: 271, distance: 4.6
click at [451, 276] on link "My lawyer & me" at bounding box center [456, 274] width 59 height 29
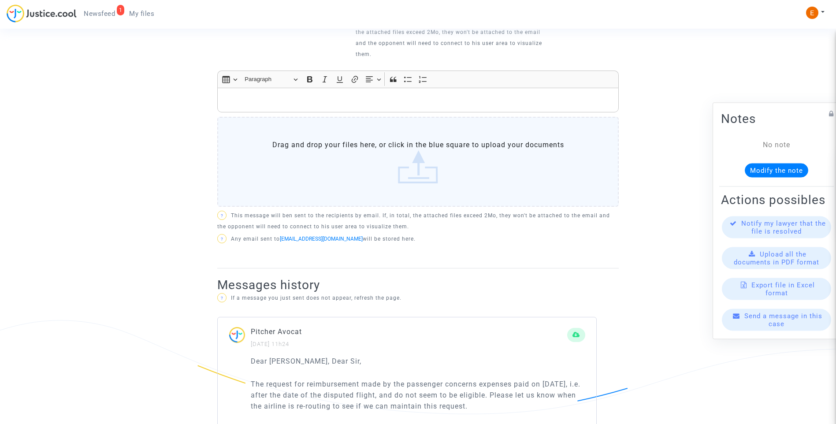
scroll to position [470, 0]
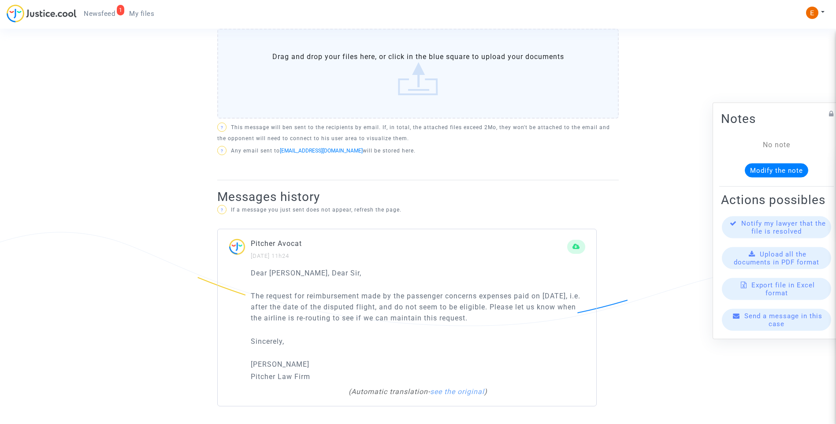
drag, startPoint x: 527, startPoint y: 323, endPoint x: 232, endPoint y: 296, distance: 296.2
click at [232, 296] on div "Dear [PERSON_NAME], Dear [PERSON_NAME], The request for reimbursement made by t…" at bounding box center [407, 337] width 379 height 138
drag, startPoint x: 232, startPoint y: 296, endPoint x: 286, endPoint y: 297, distance: 53.8
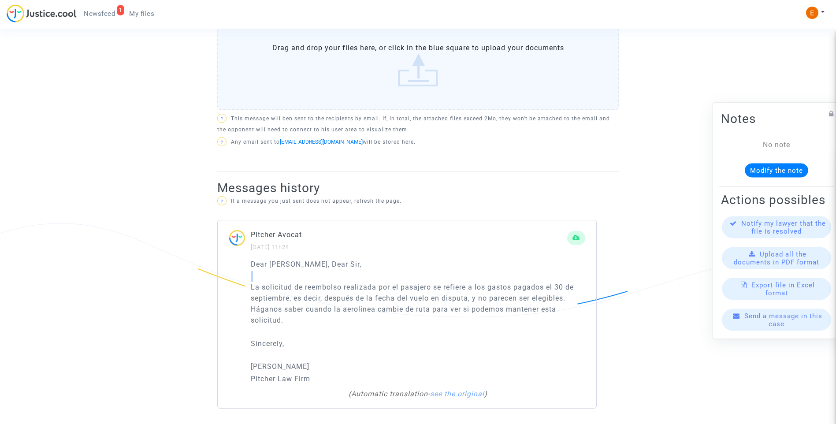
scroll to position [481, 0]
click at [392, 245] on div "Pitcher Avocat [DATE] 11h24" at bounding box center [409, 238] width 317 height 23
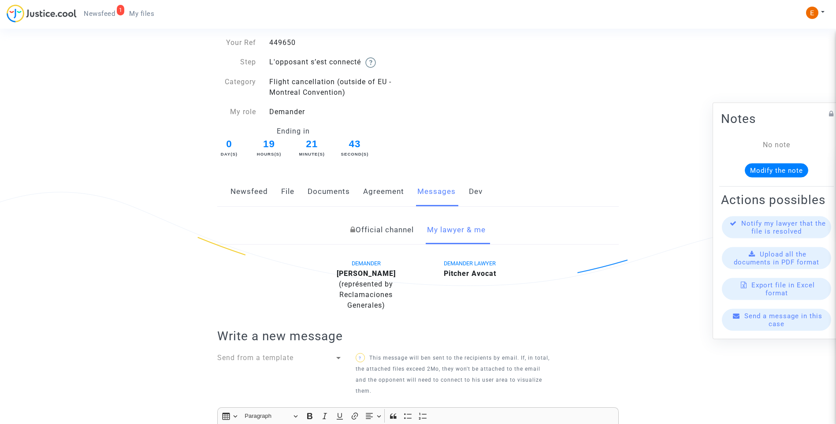
scroll to position [40, 0]
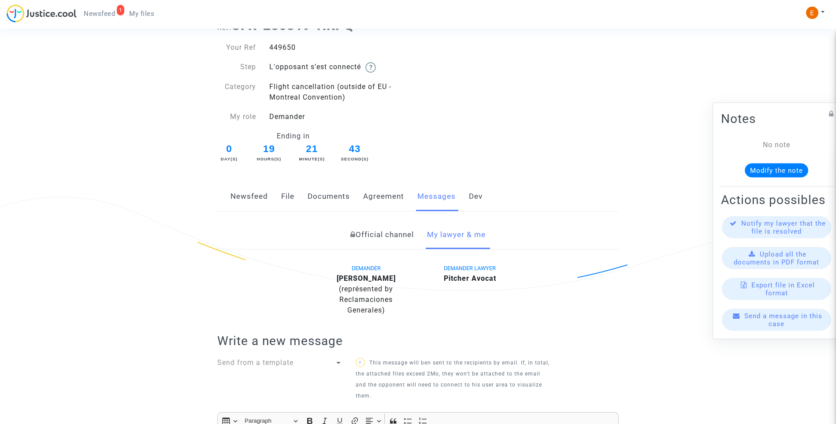
click at [290, 198] on link "File" at bounding box center [287, 196] width 13 height 29
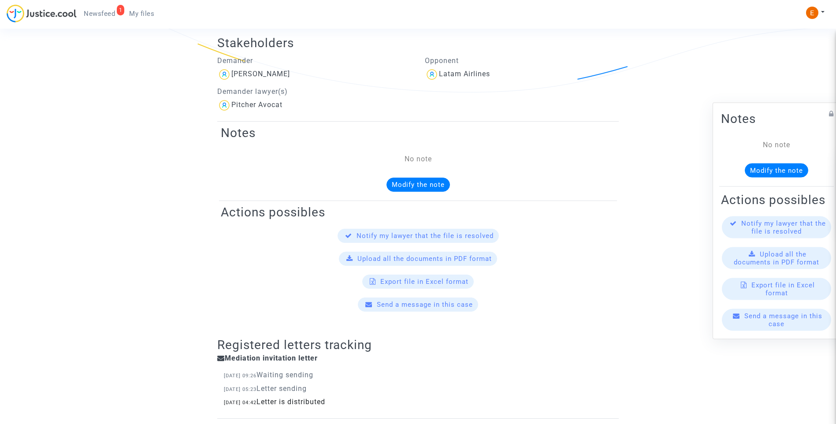
scroll to position [126, 0]
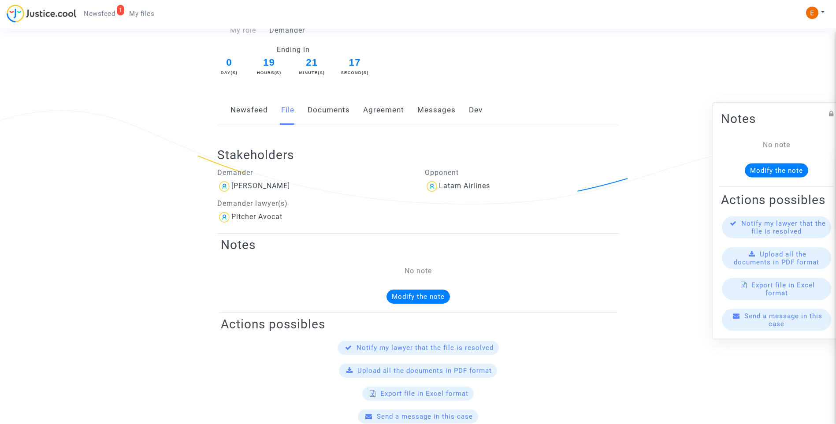
click at [425, 108] on link "Messages" at bounding box center [437, 110] width 38 height 29
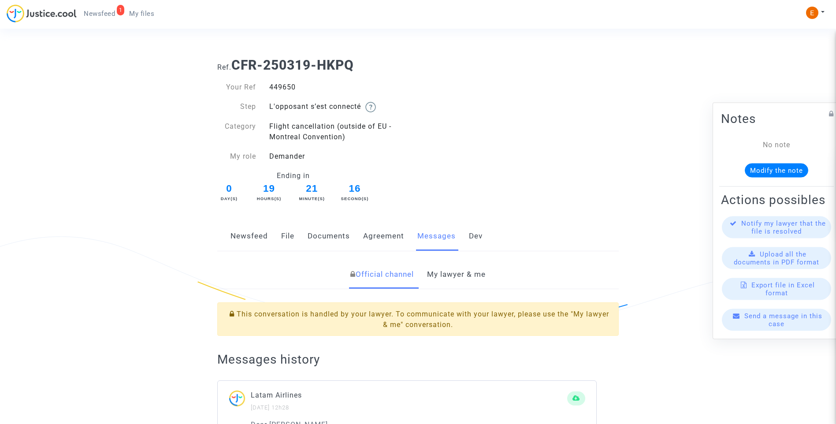
click at [467, 277] on link "My lawyer & me" at bounding box center [456, 274] width 59 height 29
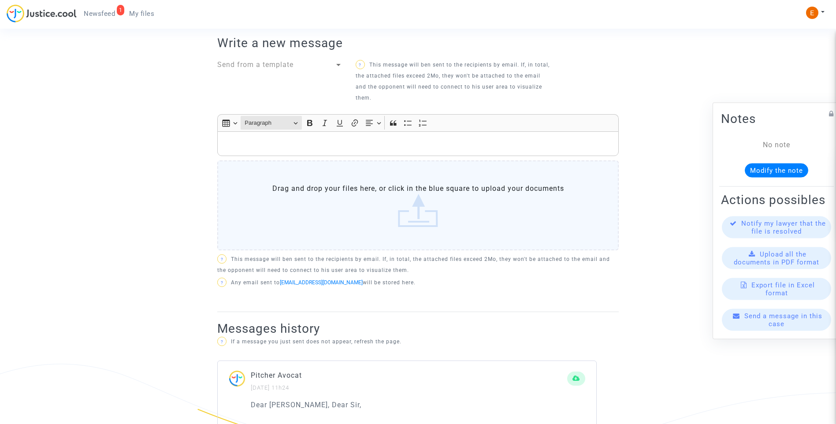
scroll to position [337, 0]
click at [283, 147] on p "Rich Text Editor, main" at bounding box center [418, 143] width 392 height 11
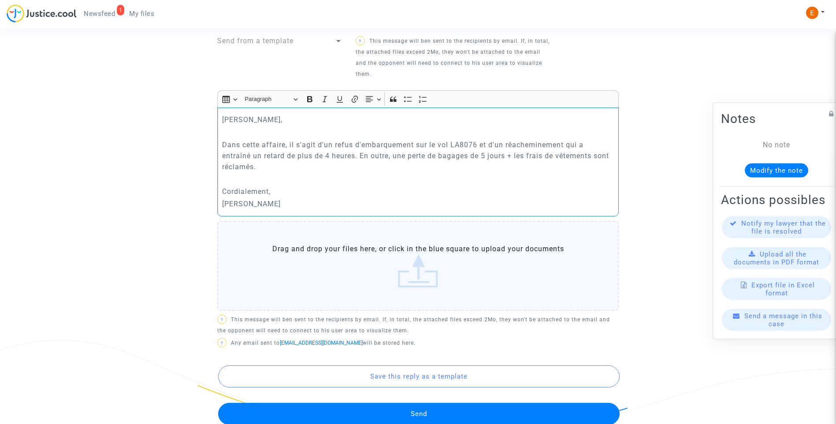
scroll to position [381, 0]
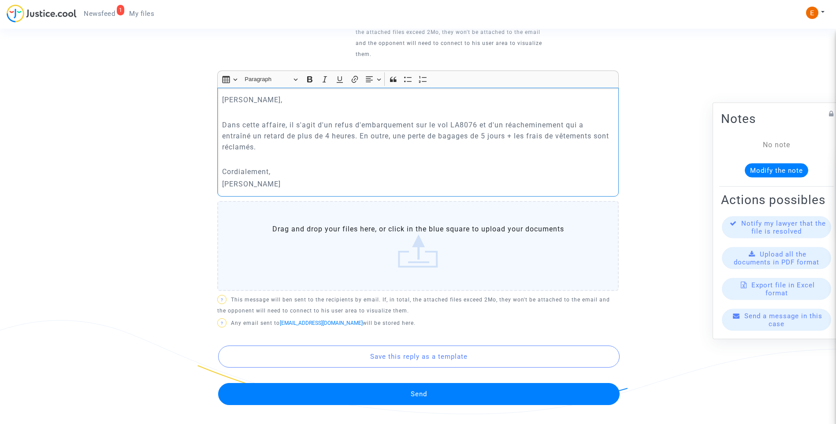
click at [449, 387] on button "Send" at bounding box center [419, 394] width 402 height 22
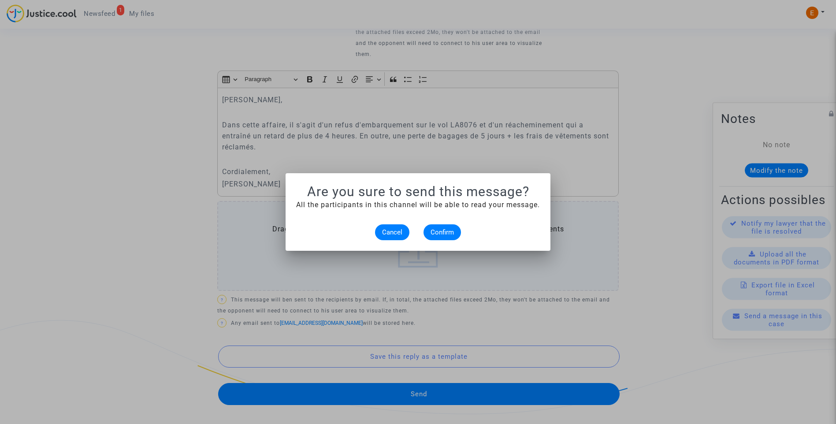
scroll to position [0, 0]
click at [445, 227] on button "Confirm" at bounding box center [442, 232] width 37 height 16
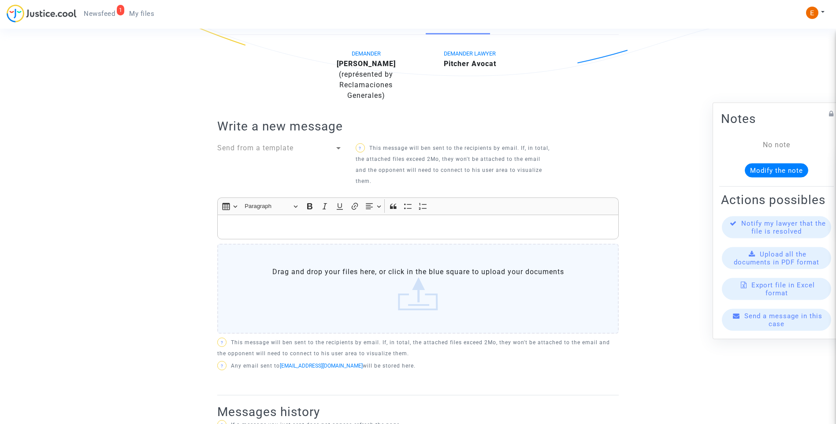
scroll to position [249, 0]
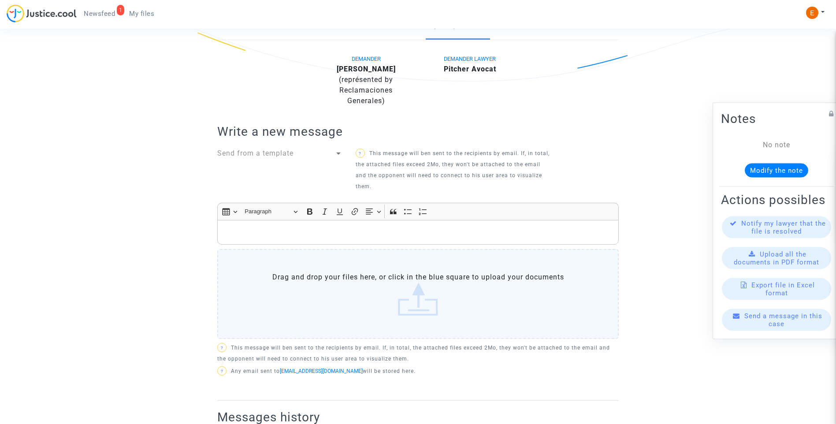
click at [105, 16] on span "Newsfeed" at bounding box center [99, 14] width 31 height 8
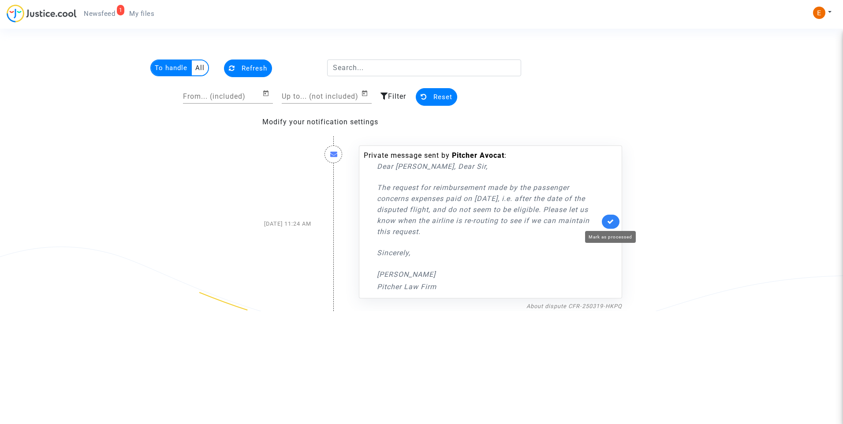
click at [612, 222] on icon at bounding box center [610, 221] width 7 height 7
